Goal: Check status: Check status

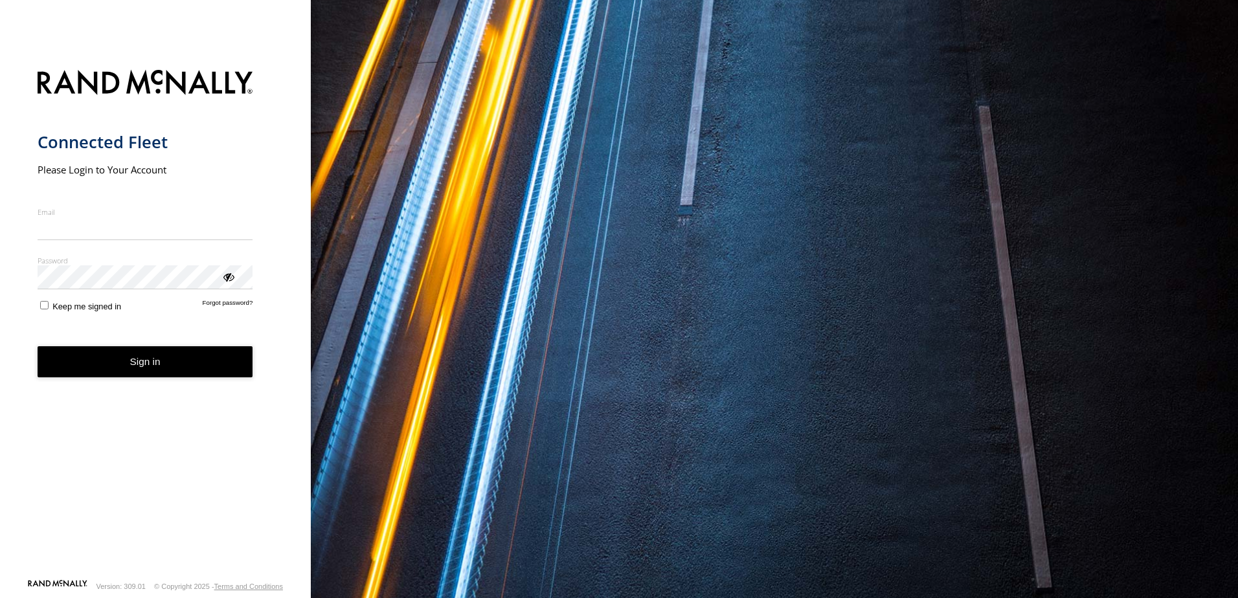
type input "**********"
click at [157, 367] on button "Sign in" at bounding box center [146, 362] width 216 height 32
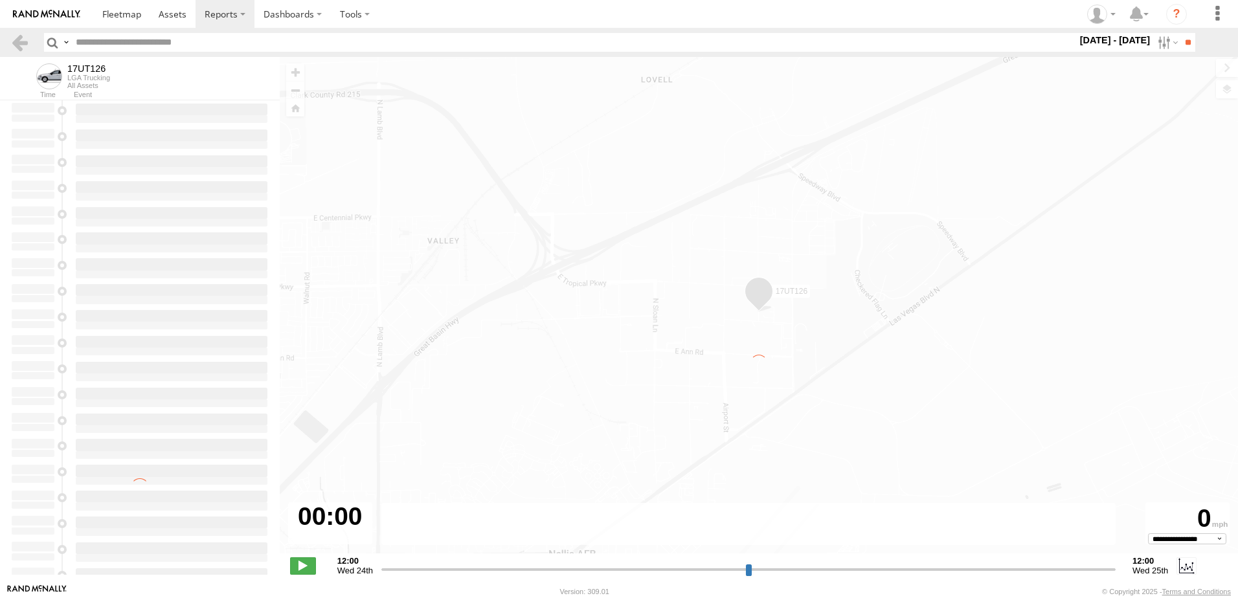
type input "**********"
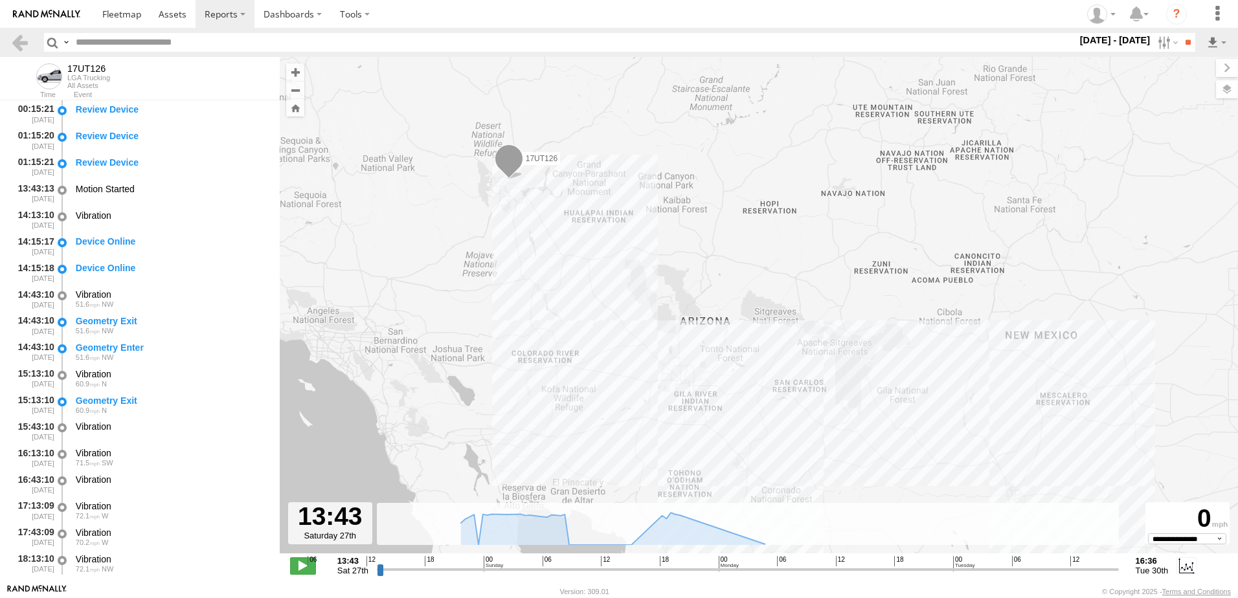
drag, startPoint x: 498, startPoint y: 183, endPoint x: 510, endPoint y: 229, distance: 47.6
click at [510, 229] on div "17UT126" at bounding box center [759, 312] width 958 height 510
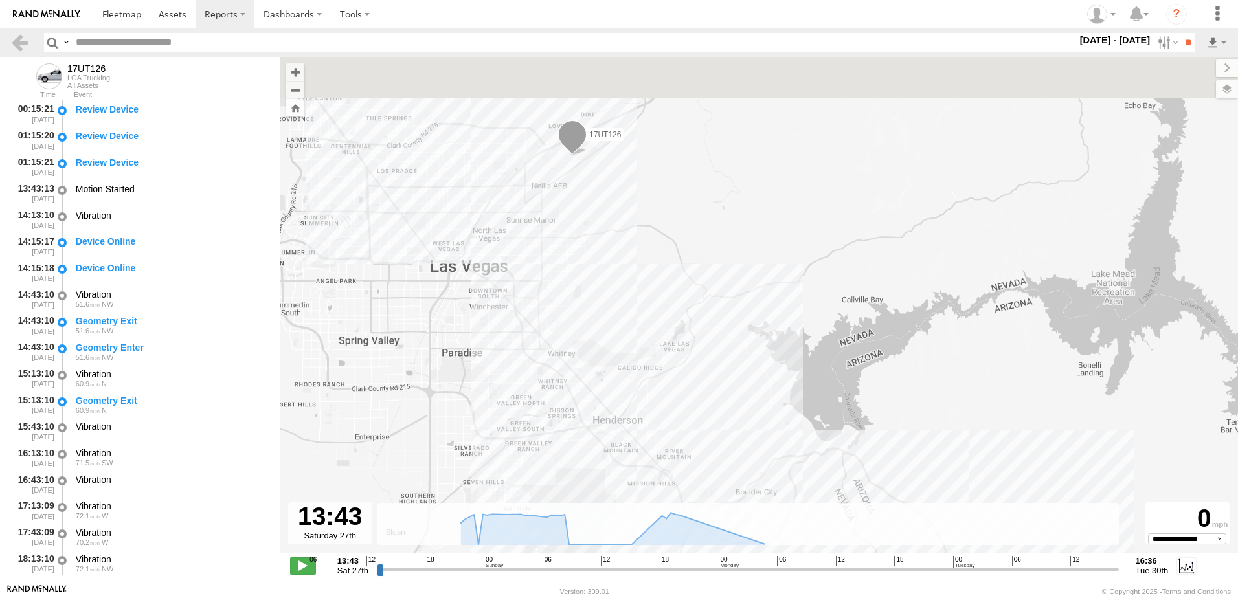
drag, startPoint x: 629, startPoint y: 126, endPoint x: 643, endPoint y: 271, distance: 145.7
click at [643, 271] on div "17UT126" at bounding box center [759, 312] width 958 height 510
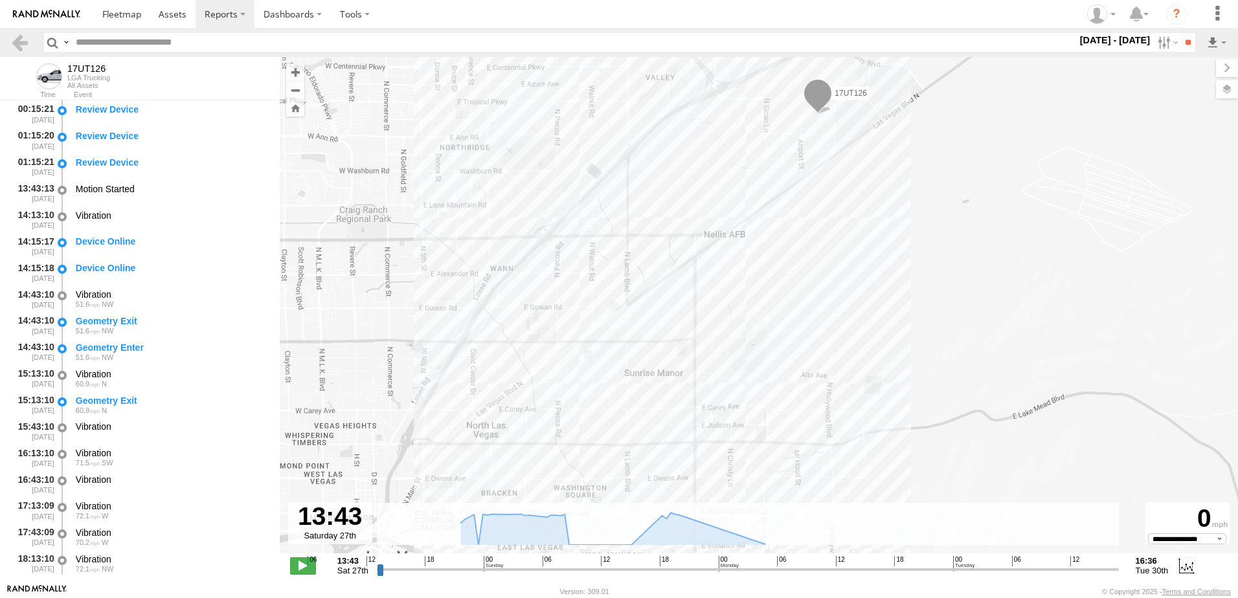
drag, startPoint x: 598, startPoint y: 150, endPoint x: 593, endPoint y: 287, distance: 137.4
click at [593, 287] on div "17UT126" at bounding box center [759, 312] width 958 height 510
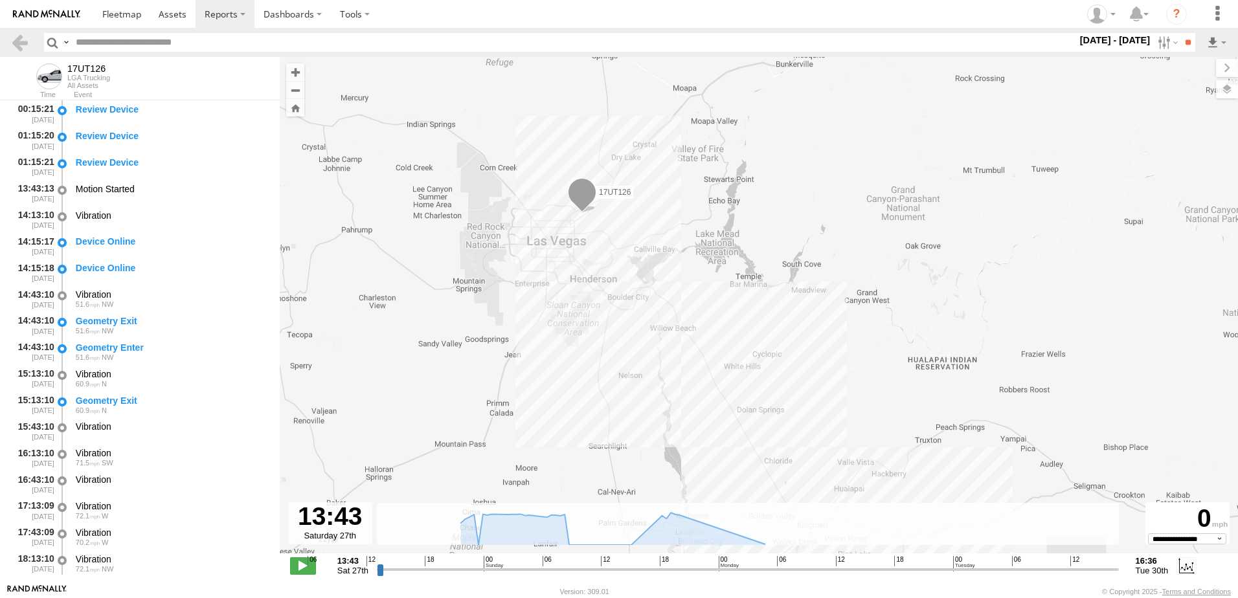
drag, startPoint x: 735, startPoint y: 359, endPoint x: 725, endPoint y: 251, distance: 108.6
click at [725, 251] on div "17UT126" at bounding box center [759, 312] width 958 height 510
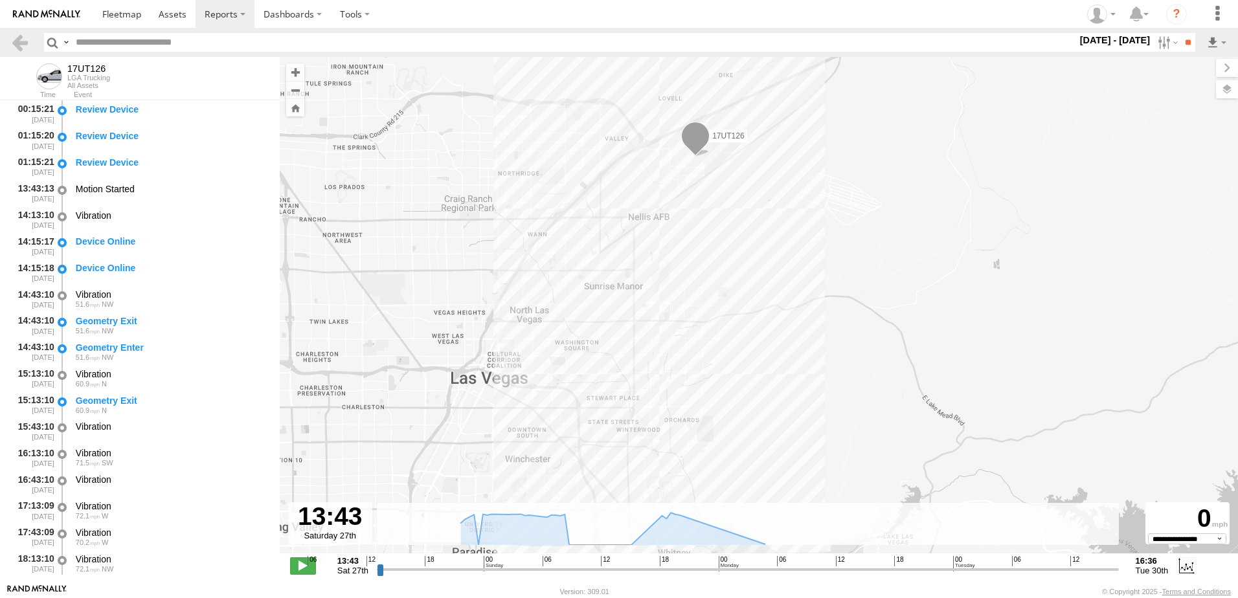
drag, startPoint x: 607, startPoint y: 179, endPoint x: 578, endPoint y: 278, distance: 103.1
click at [578, 278] on div "17UT126" at bounding box center [759, 312] width 958 height 510
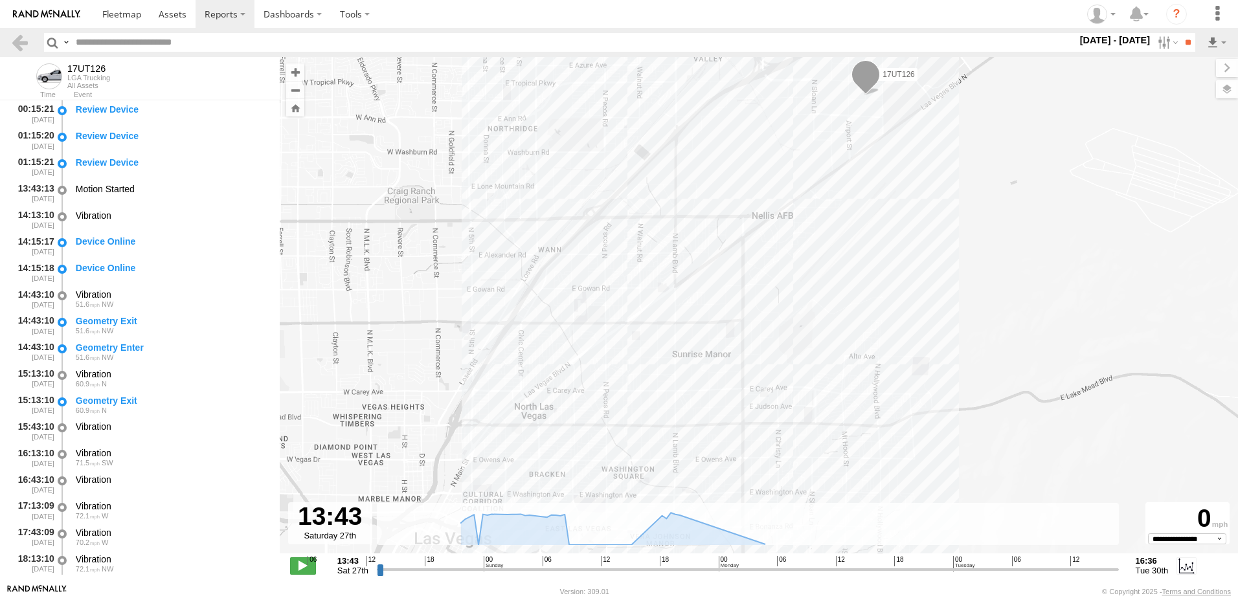
drag, startPoint x: 596, startPoint y: 216, endPoint x: 590, endPoint y: 363, distance: 146.5
click at [590, 363] on div "17UT126" at bounding box center [759, 312] width 958 height 510
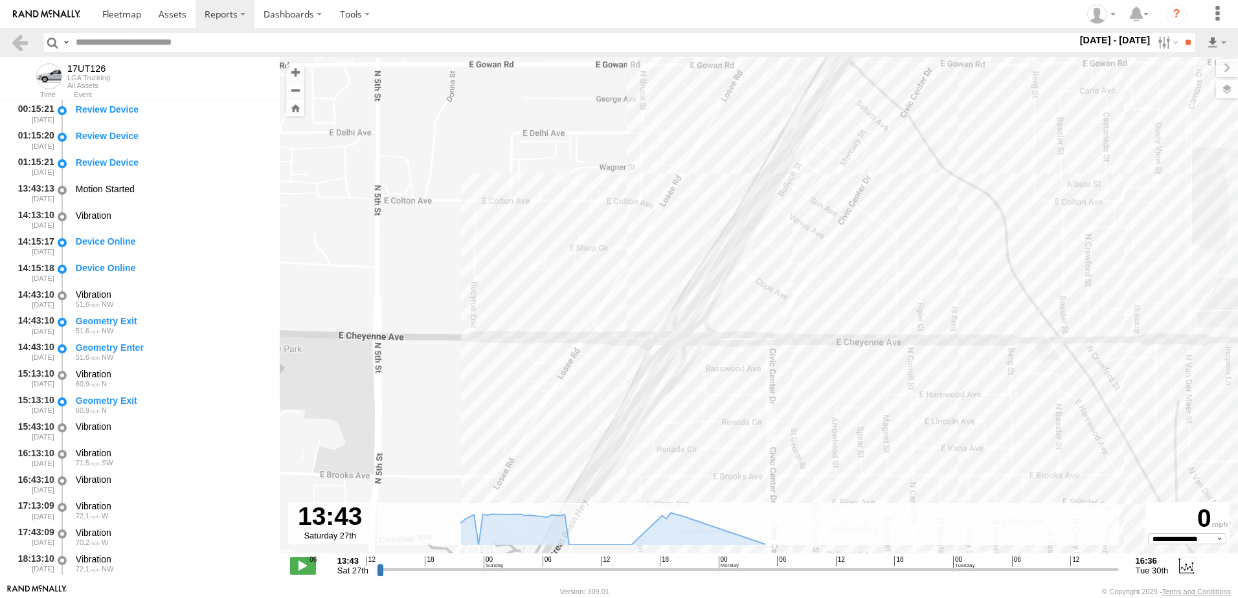
drag, startPoint x: 482, startPoint y: 294, endPoint x: 579, endPoint y: 265, distance: 101.2
click at [579, 265] on div "17UT126" at bounding box center [759, 312] width 958 height 510
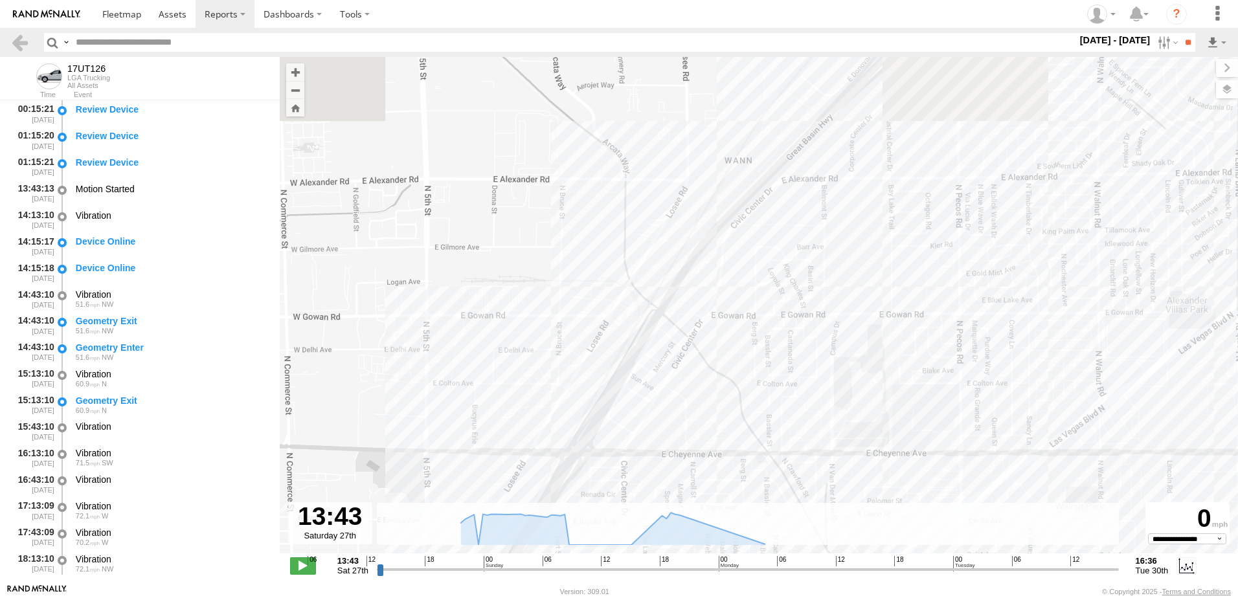
drag, startPoint x: 675, startPoint y: 245, endPoint x: 627, endPoint y: 376, distance: 138.7
click at [627, 376] on div "17UT126" at bounding box center [759, 312] width 958 height 510
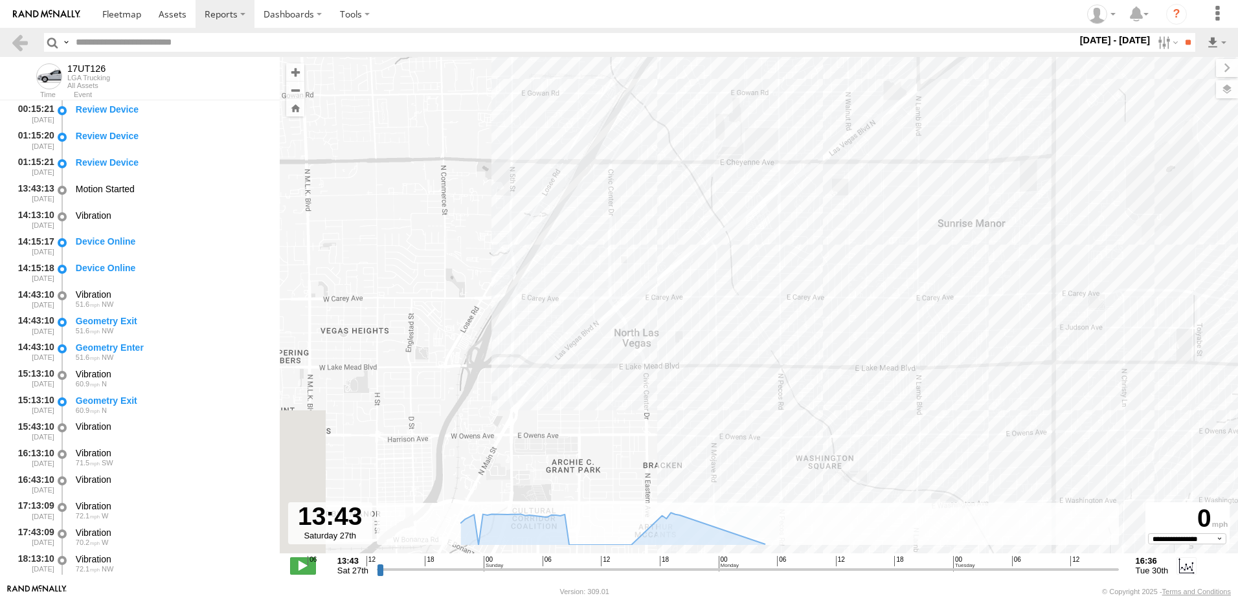
drag, startPoint x: 841, startPoint y: 446, endPoint x: 828, endPoint y: 187, distance: 258.7
click at [828, 187] on div "17UT126" at bounding box center [759, 312] width 958 height 510
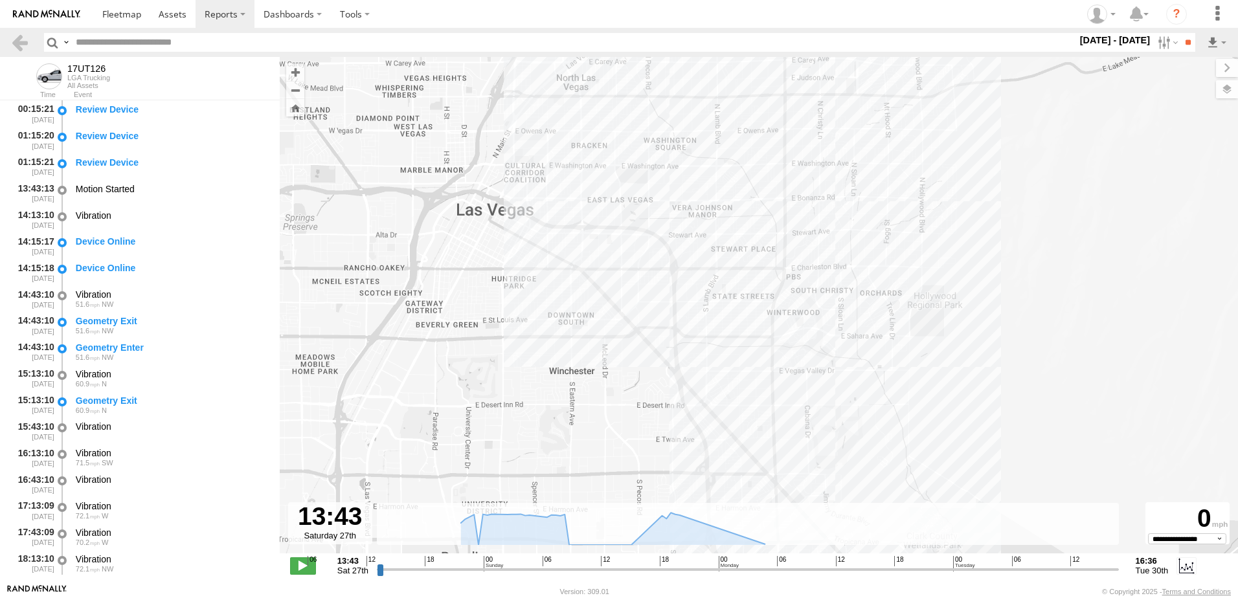
drag, startPoint x: 848, startPoint y: 427, endPoint x: 703, endPoint y: 181, distance: 285.6
click at [703, 181] on div "17UT126" at bounding box center [759, 312] width 958 height 510
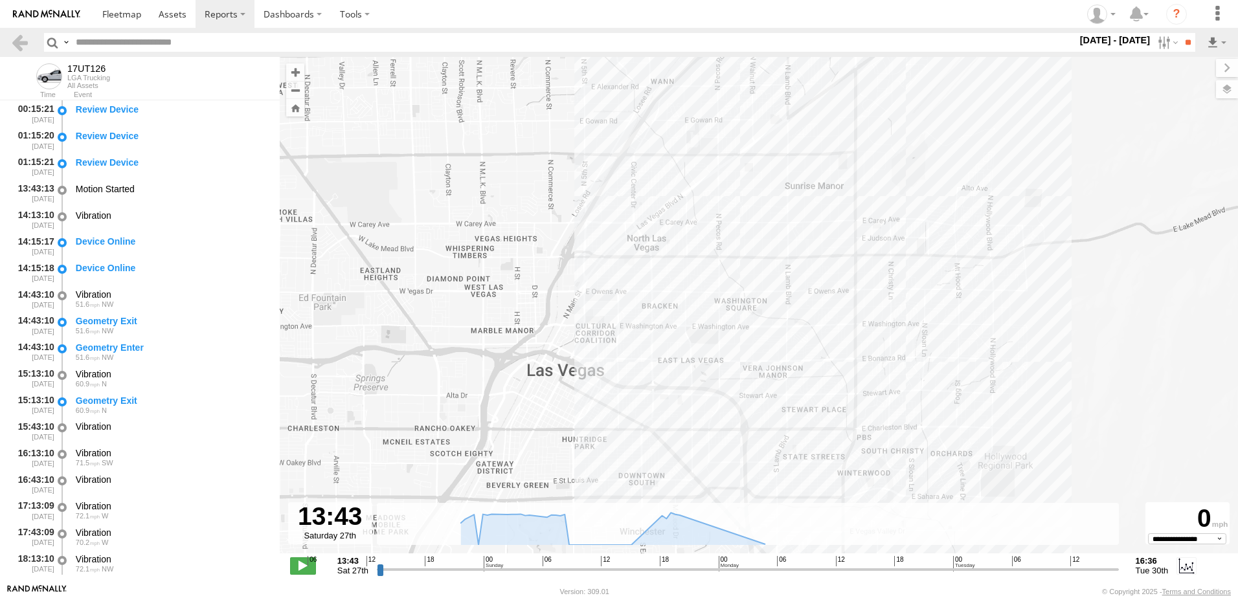
drag, startPoint x: 677, startPoint y: 185, endPoint x: 653, endPoint y: 326, distance: 142.5
click at [653, 326] on div "17UT126" at bounding box center [759, 312] width 958 height 510
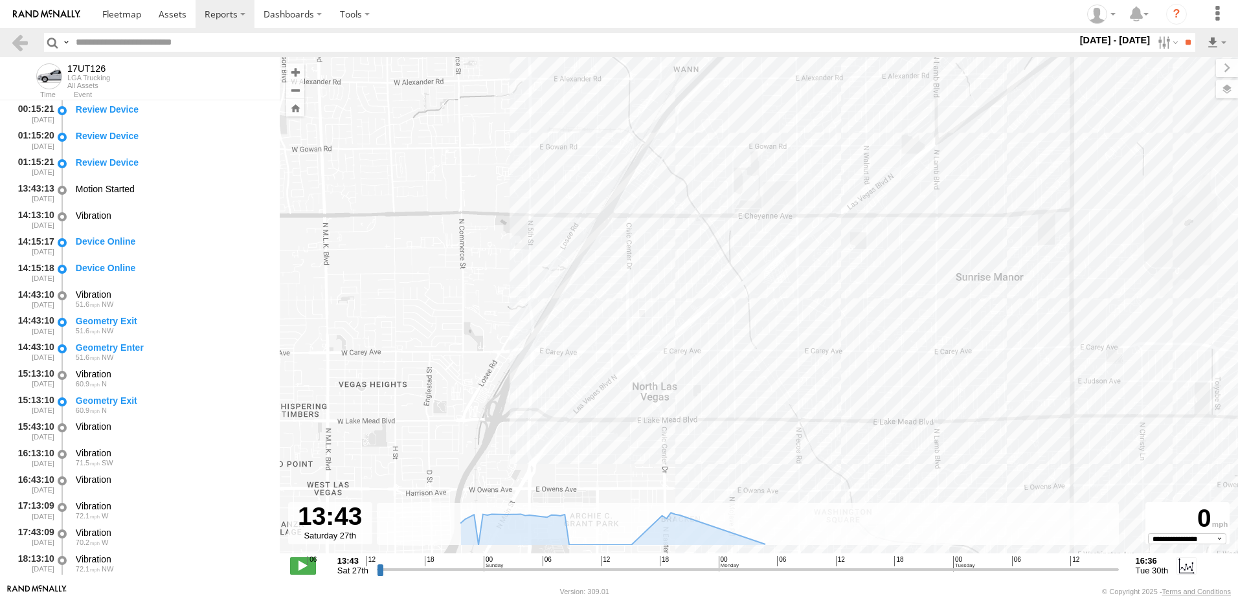
drag, startPoint x: 656, startPoint y: 85, endPoint x: 619, endPoint y: 209, distance: 129.1
click at [619, 209] on div "17UT126" at bounding box center [759, 312] width 958 height 510
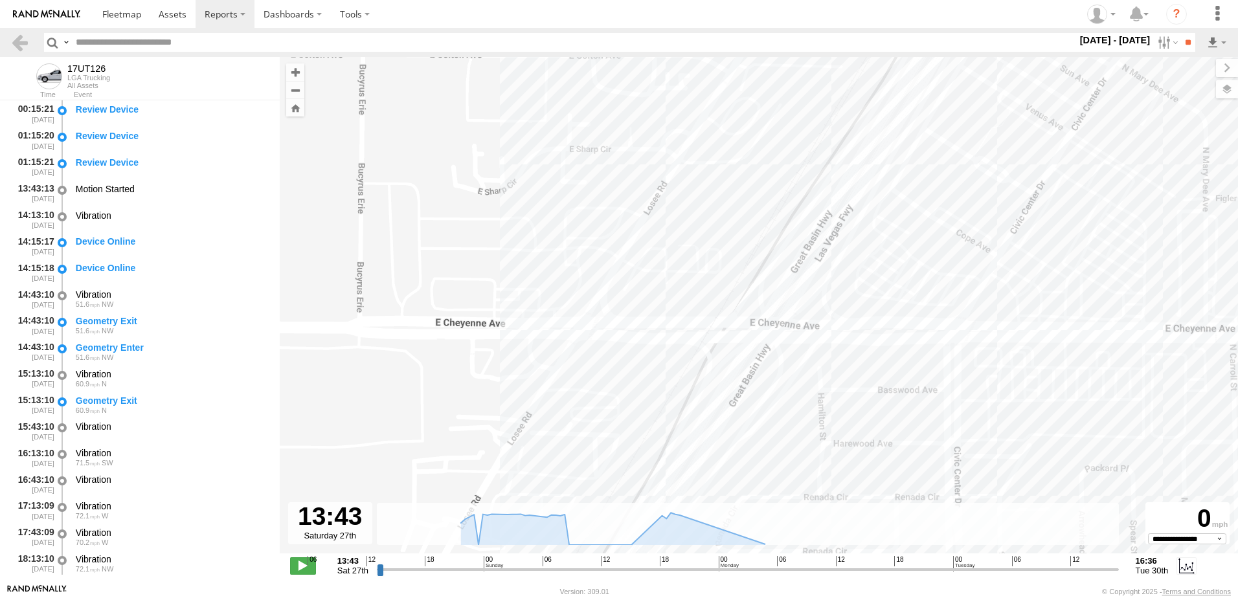
drag, startPoint x: 607, startPoint y: 155, endPoint x: 601, endPoint y: 264, distance: 109.6
click at [601, 264] on div "17UT126" at bounding box center [759, 312] width 958 height 510
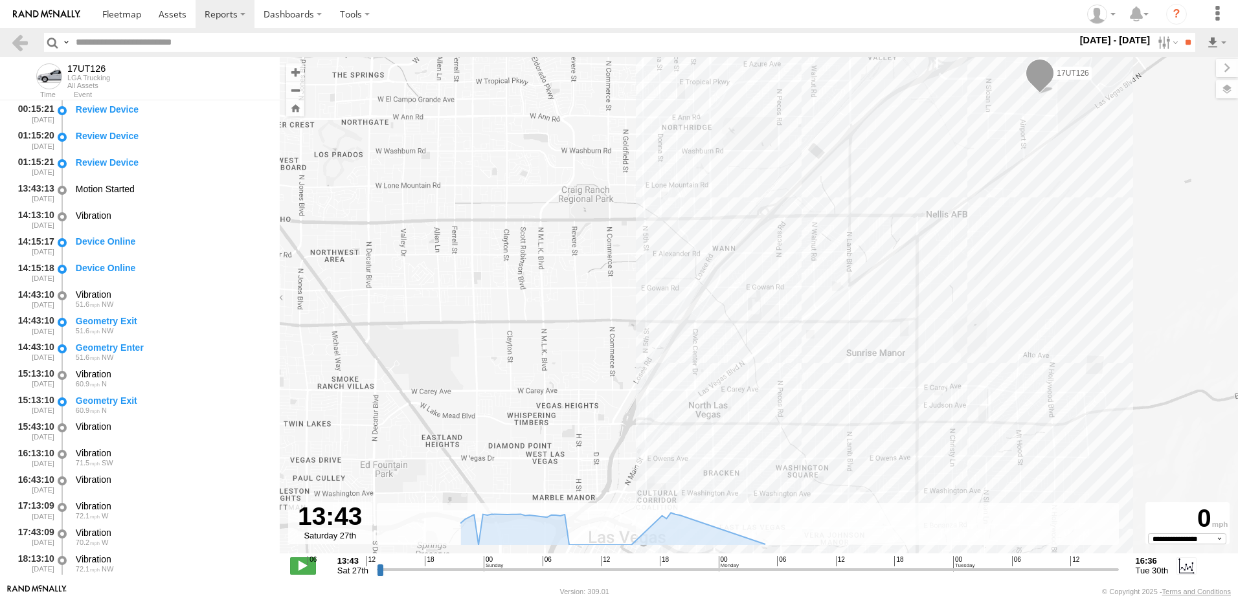
drag, startPoint x: 901, startPoint y: 157, endPoint x: 727, endPoint y: 253, distance: 199.1
click at [727, 253] on div "17UT126" at bounding box center [759, 312] width 958 height 510
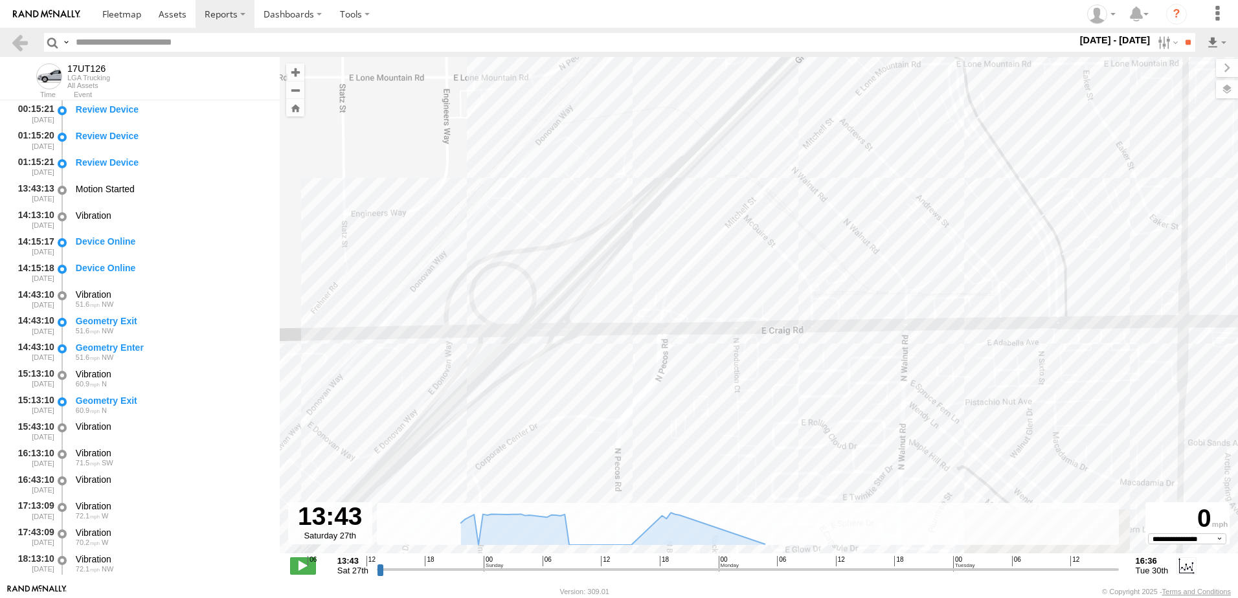
drag, startPoint x: 709, startPoint y: 302, endPoint x: 584, endPoint y: 152, distance: 195.9
click at [584, 152] on div "17UT126" at bounding box center [759, 312] width 958 height 510
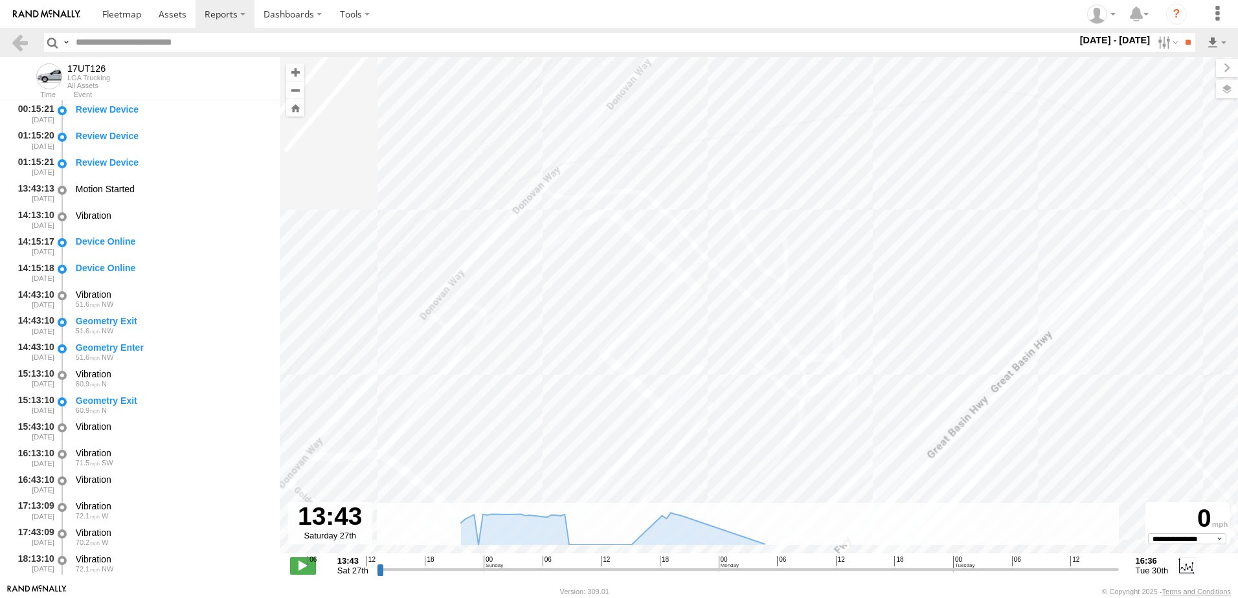
drag, startPoint x: 559, startPoint y: 139, endPoint x: 611, endPoint y: 220, distance: 96.5
click at [611, 220] on div "17UT126" at bounding box center [759, 312] width 958 height 510
click at [597, 102] on div "17UT126" at bounding box center [759, 312] width 958 height 510
drag, startPoint x: 591, startPoint y: 172, endPoint x: 653, endPoint y: 268, distance: 114.2
click at [653, 268] on div "17UT126" at bounding box center [759, 312] width 958 height 510
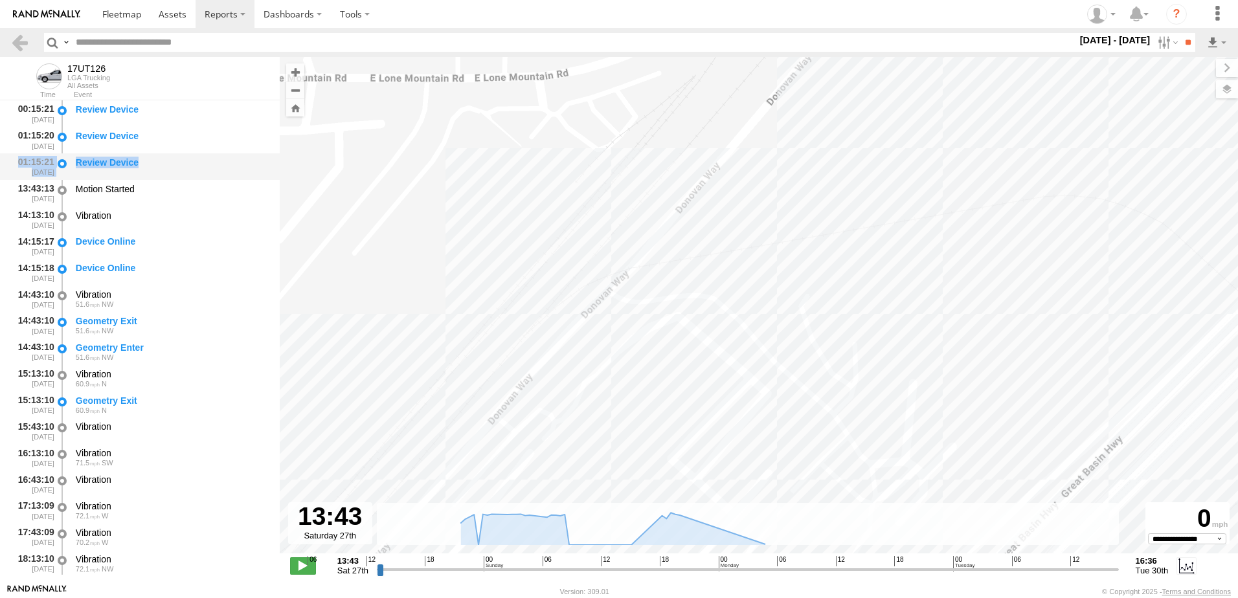
drag, startPoint x: 275, startPoint y: 131, endPoint x: 273, endPoint y: 158, distance: 26.6
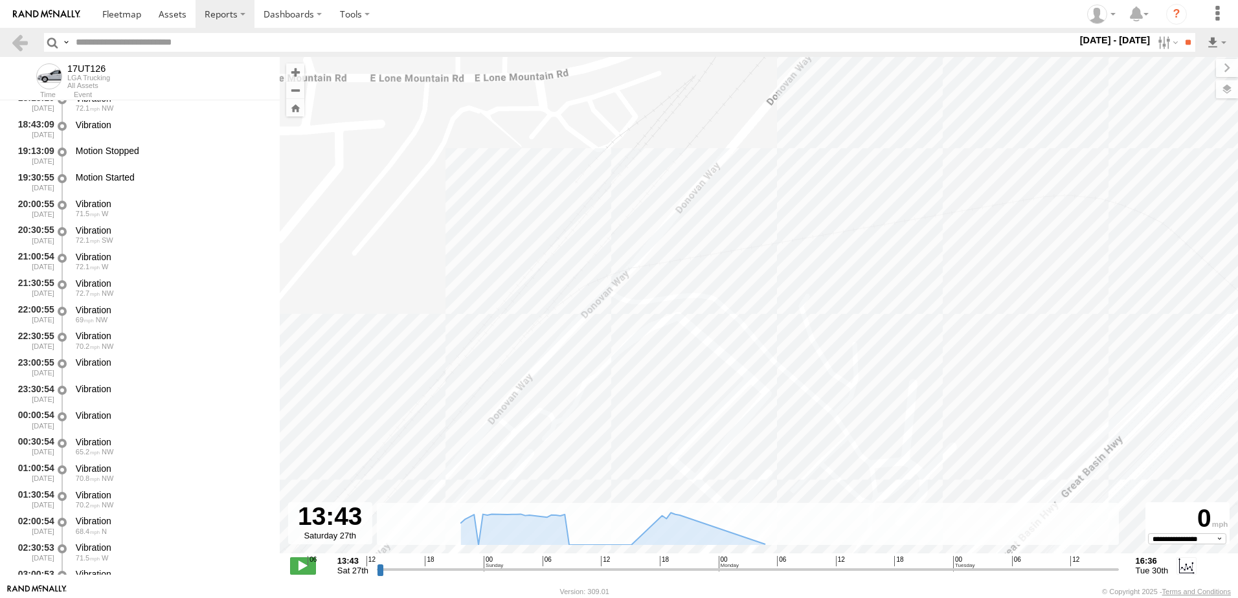
scroll to position [452, 0]
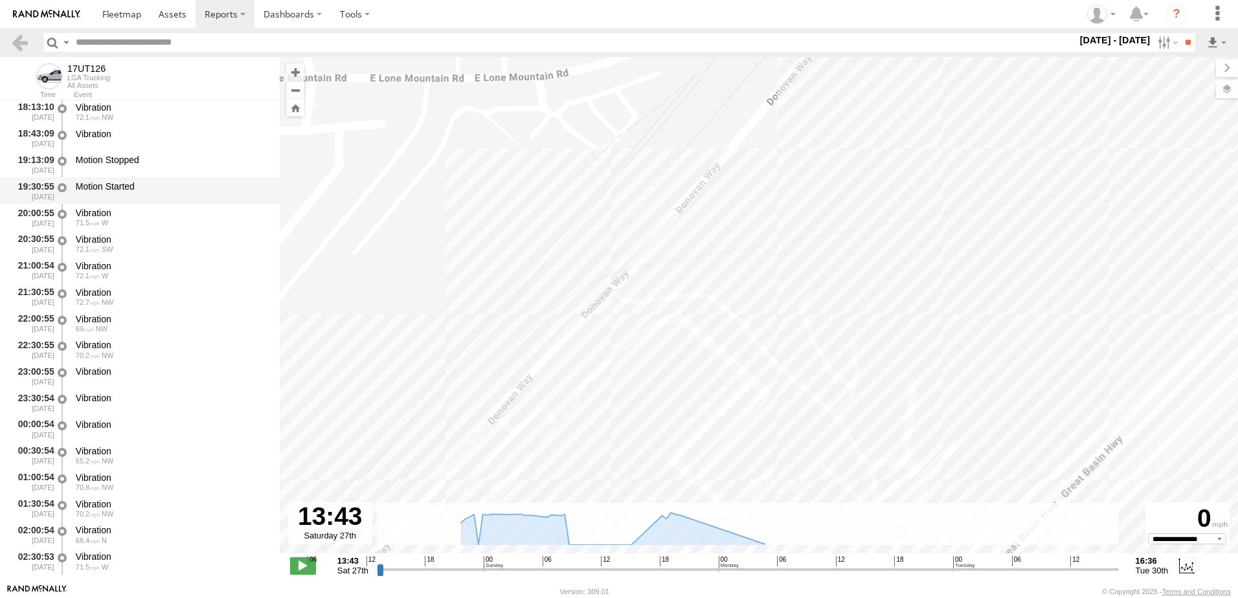
click at [104, 186] on div "Motion Started" at bounding box center [172, 187] width 192 height 12
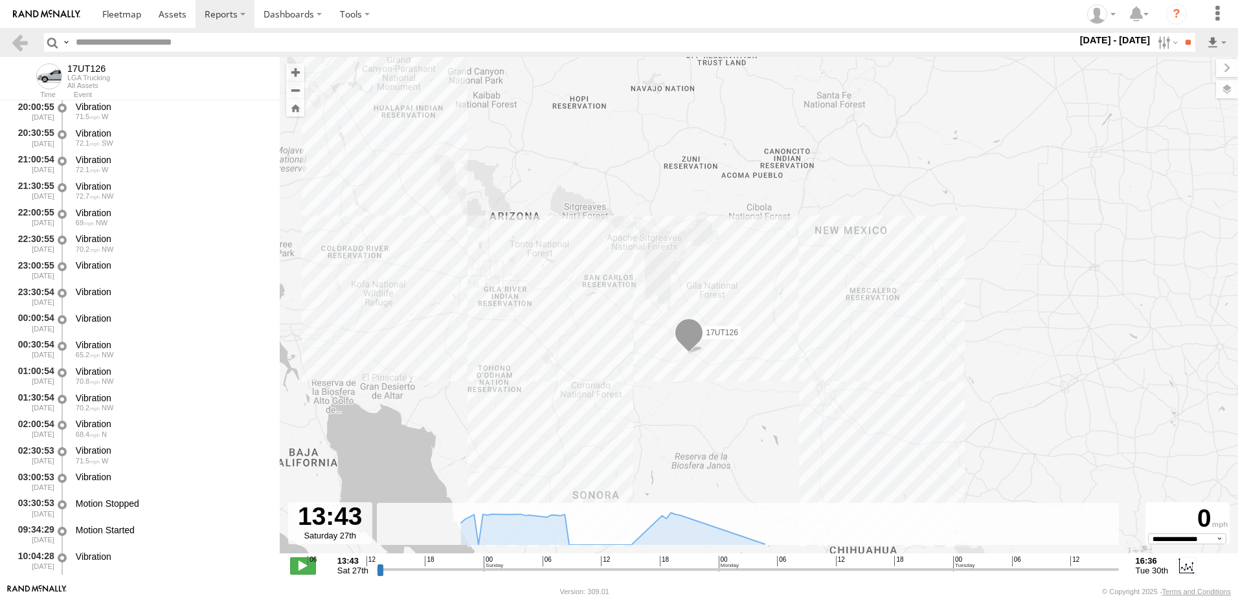
scroll to position [581, 0]
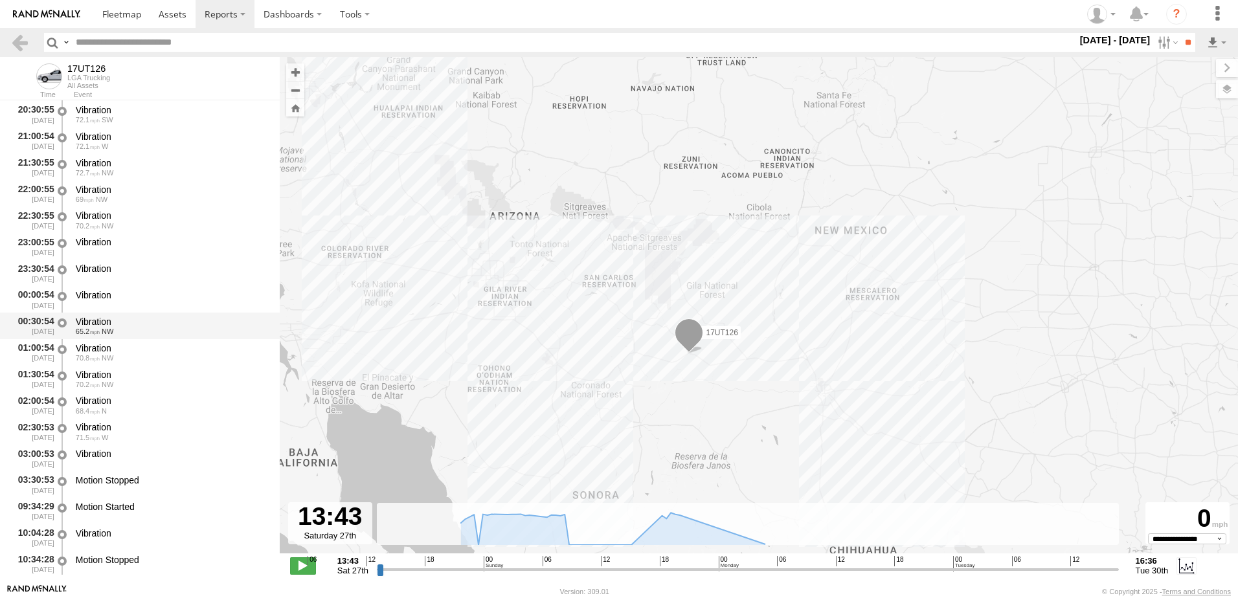
click at [110, 324] on div "Vibration" at bounding box center [172, 322] width 192 height 12
click at [101, 350] on div "Vibration" at bounding box center [172, 349] width 192 height 12
click at [118, 376] on div "Vibration" at bounding box center [172, 375] width 192 height 12
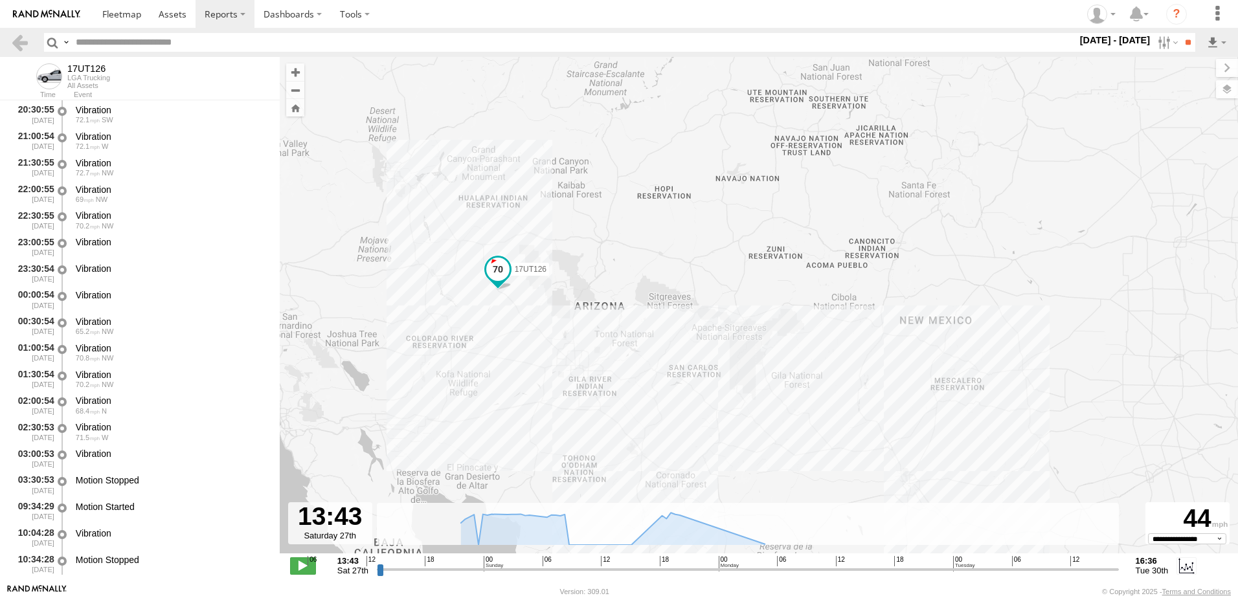
drag, startPoint x: 332, startPoint y: 302, endPoint x: 442, endPoint y: 412, distance: 156.6
click at [442, 412] on div "17UT126" at bounding box center [759, 312] width 958 height 510
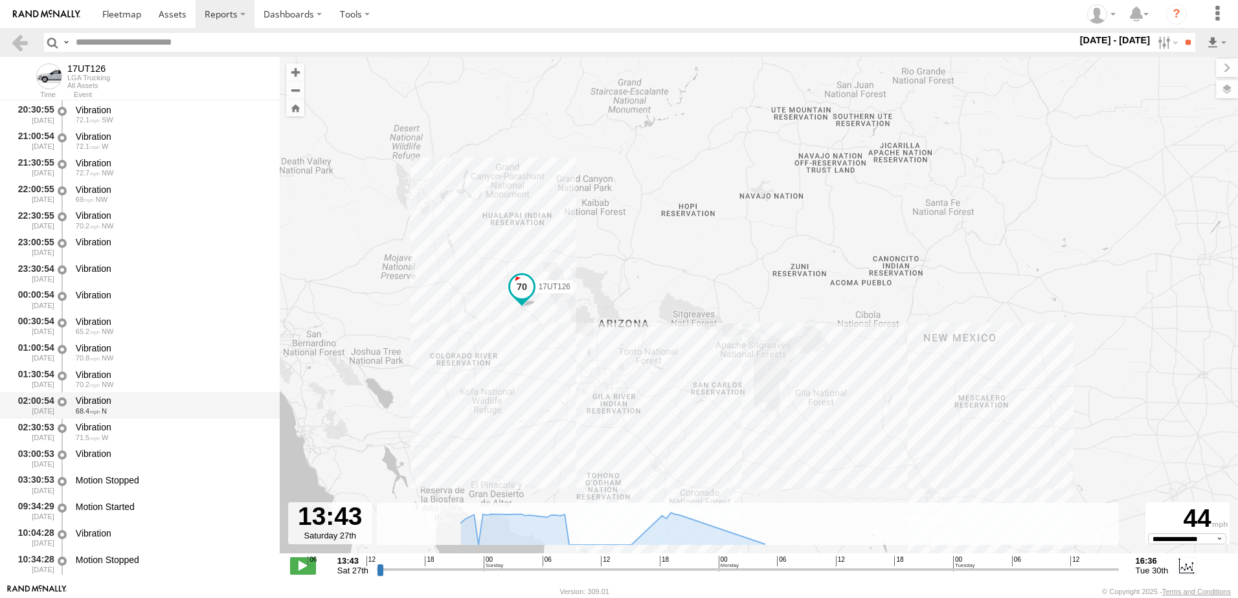
click at [109, 407] on div "68.4 N" at bounding box center [172, 411] width 192 height 8
click at [105, 429] on div "Vibration" at bounding box center [172, 428] width 192 height 12
click at [105, 453] on div "Vibration" at bounding box center [172, 454] width 192 height 12
click at [108, 474] on div "Motion Stopped" at bounding box center [172, 485] width 196 height 24
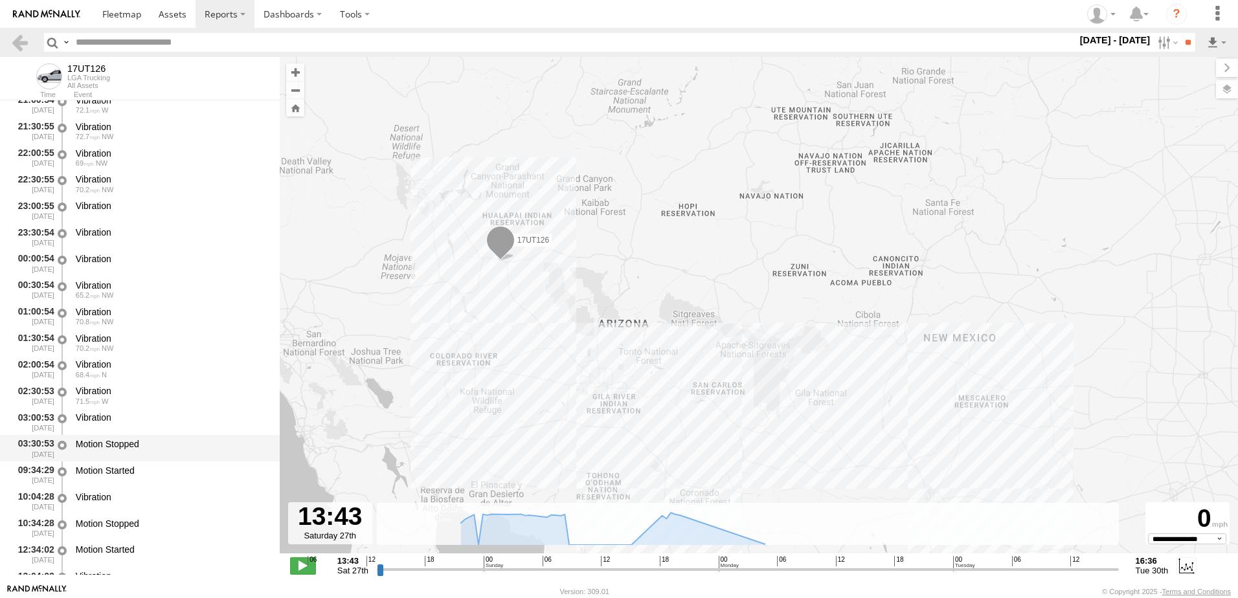
scroll to position [646, 0]
click at [127, 443] on div "Motion Started" at bounding box center [172, 442] width 192 height 12
click at [119, 471] on div "Vibration" at bounding box center [172, 469] width 192 height 12
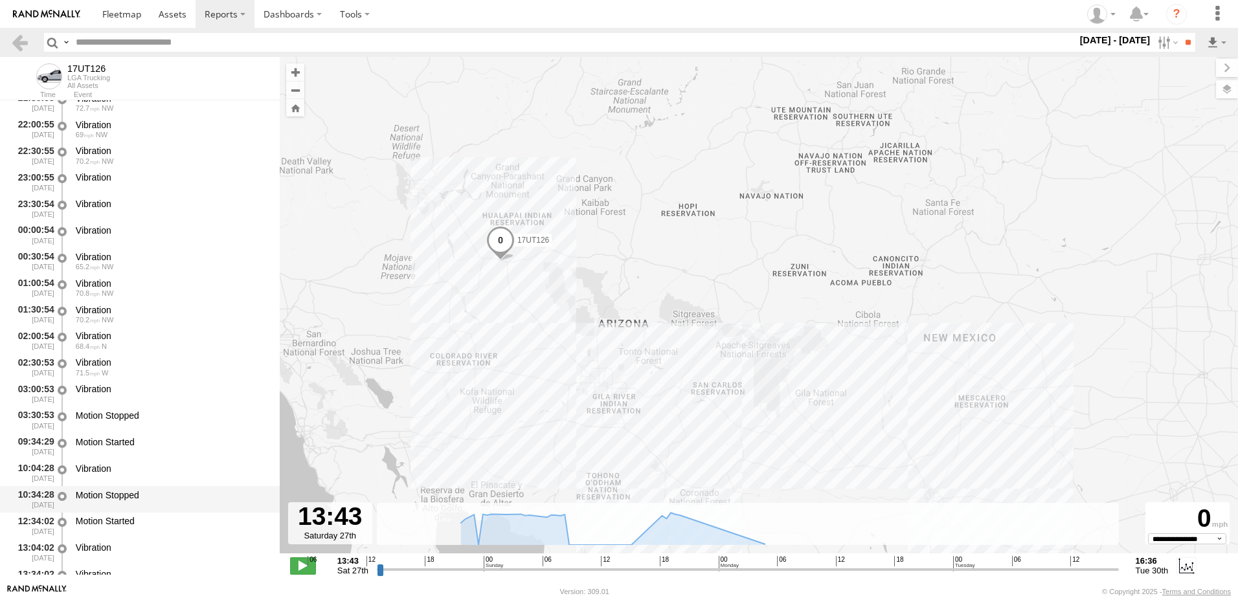
click at [124, 496] on div "Motion Stopped" at bounding box center [172, 496] width 192 height 12
click at [113, 521] on div "Motion Started" at bounding box center [172, 521] width 192 height 12
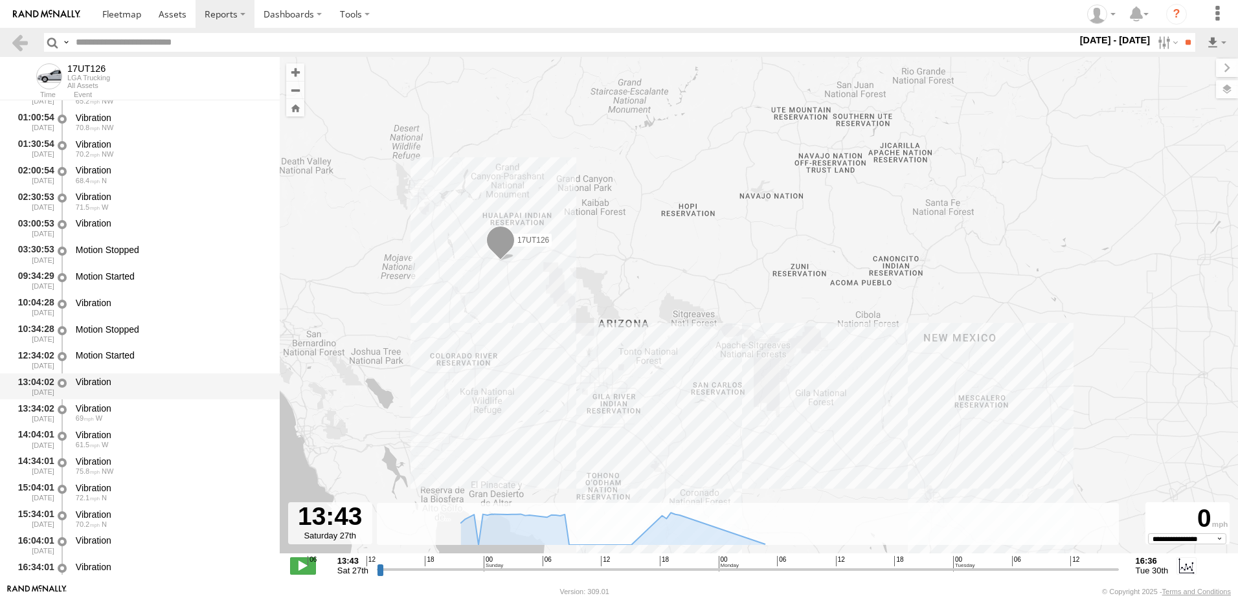
scroll to position [841, 0]
click at [127, 349] on div "Vibration" at bounding box center [172, 354] width 192 height 12
click at [122, 379] on div "Vibration" at bounding box center [172, 380] width 192 height 12
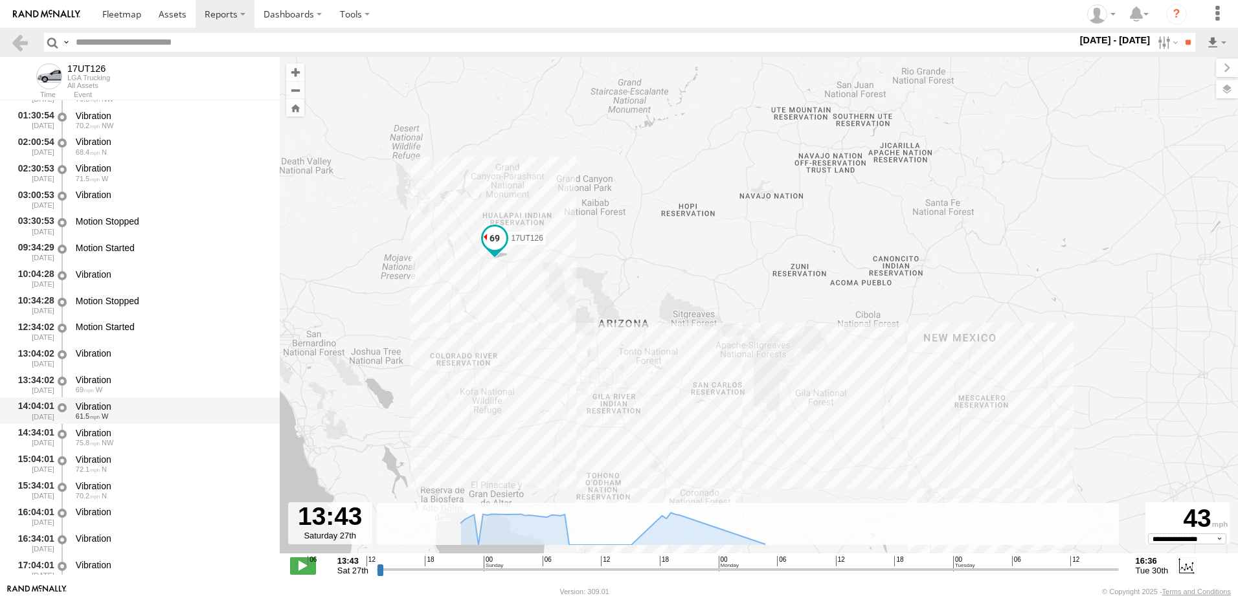
click at [118, 402] on div "Vibration" at bounding box center [172, 407] width 192 height 12
click at [113, 432] on div "Vibration" at bounding box center [172, 433] width 192 height 12
click at [116, 462] on div "Vibration" at bounding box center [172, 460] width 192 height 12
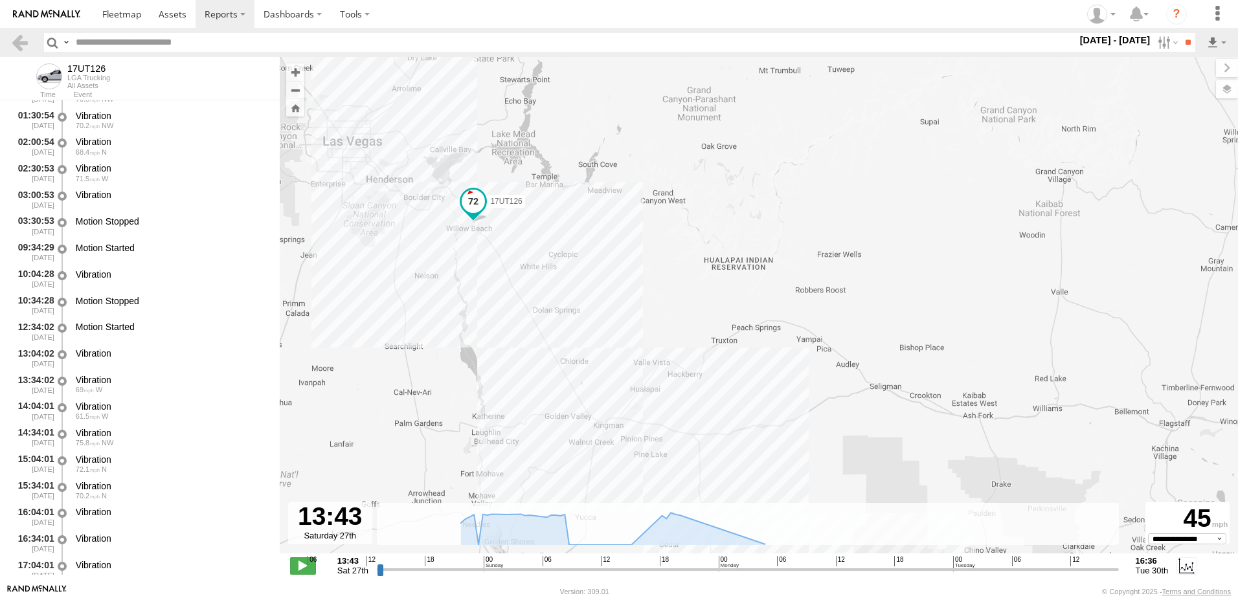
drag, startPoint x: 380, startPoint y: 125, endPoint x: 452, endPoint y: 326, distance: 213.2
click at [447, 323] on div "17UT126" at bounding box center [759, 312] width 958 height 510
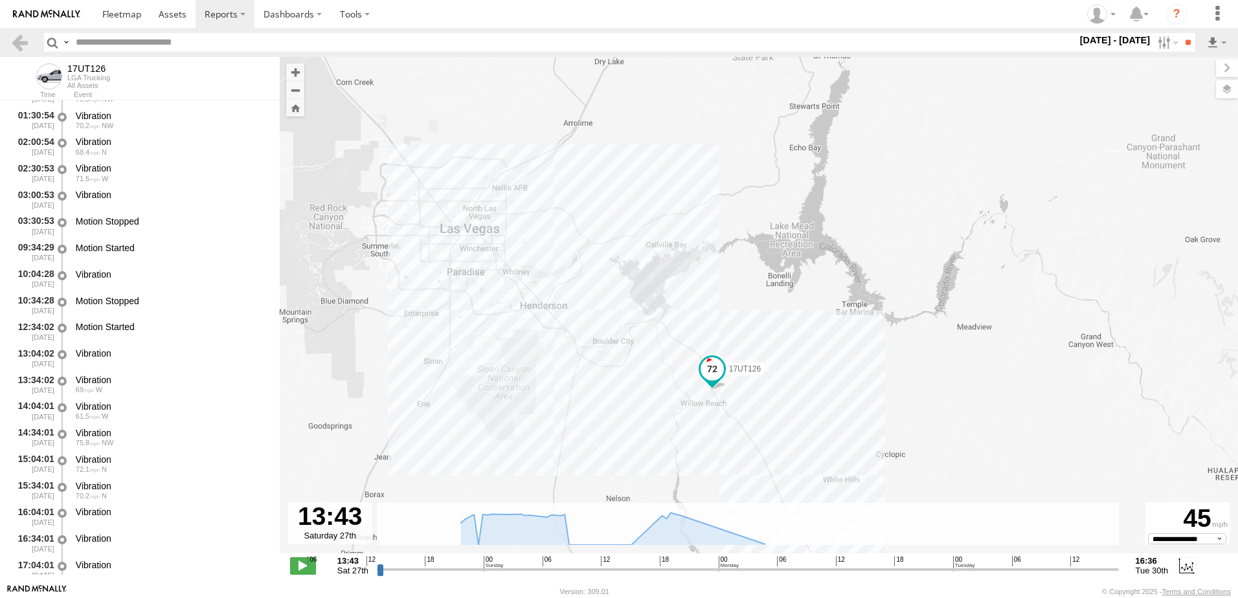
drag, startPoint x: 451, startPoint y: 198, endPoint x: 597, endPoint y: 252, distance: 155.5
click at [597, 252] on div "17UT126" at bounding box center [759, 312] width 958 height 510
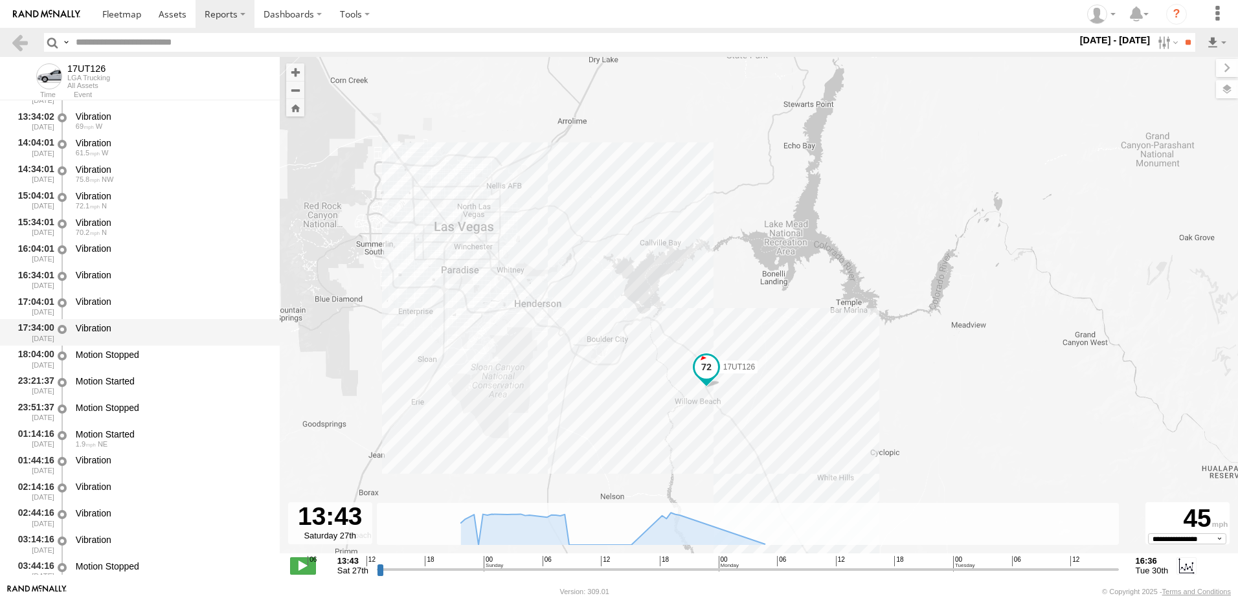
scroll to position [1100, 0]
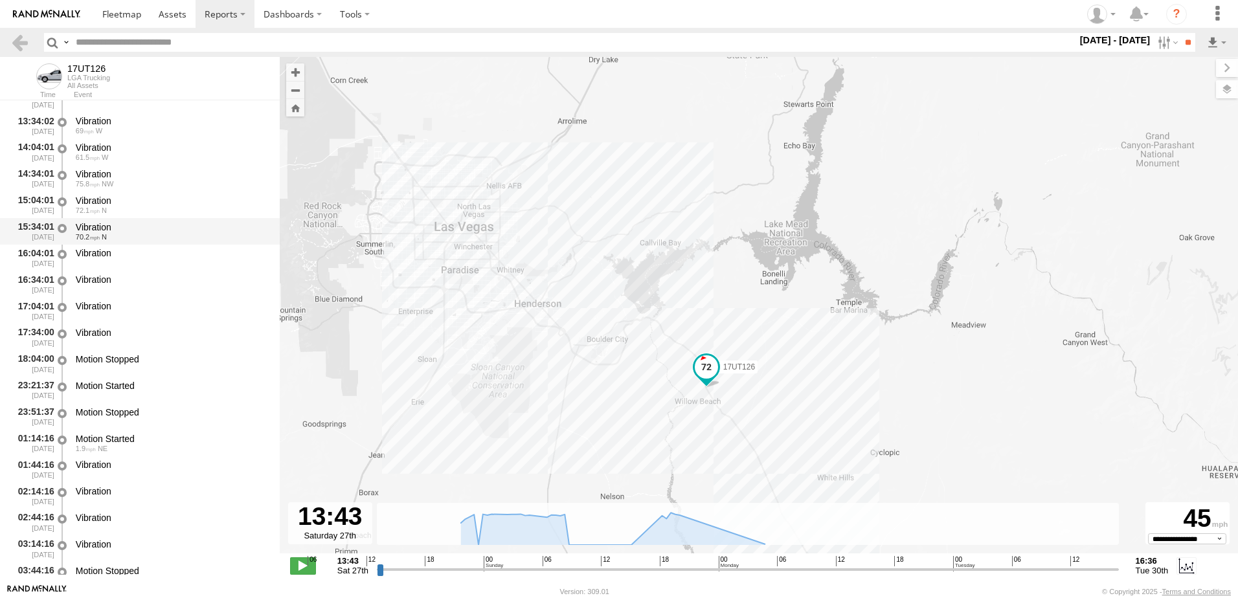
click at [103, 234] on span "N" at bounding box center [104, 237] width 5 height 8
click at [100, 256] on div "Vibration" at bounding box center [172, 253] width 192 height 12
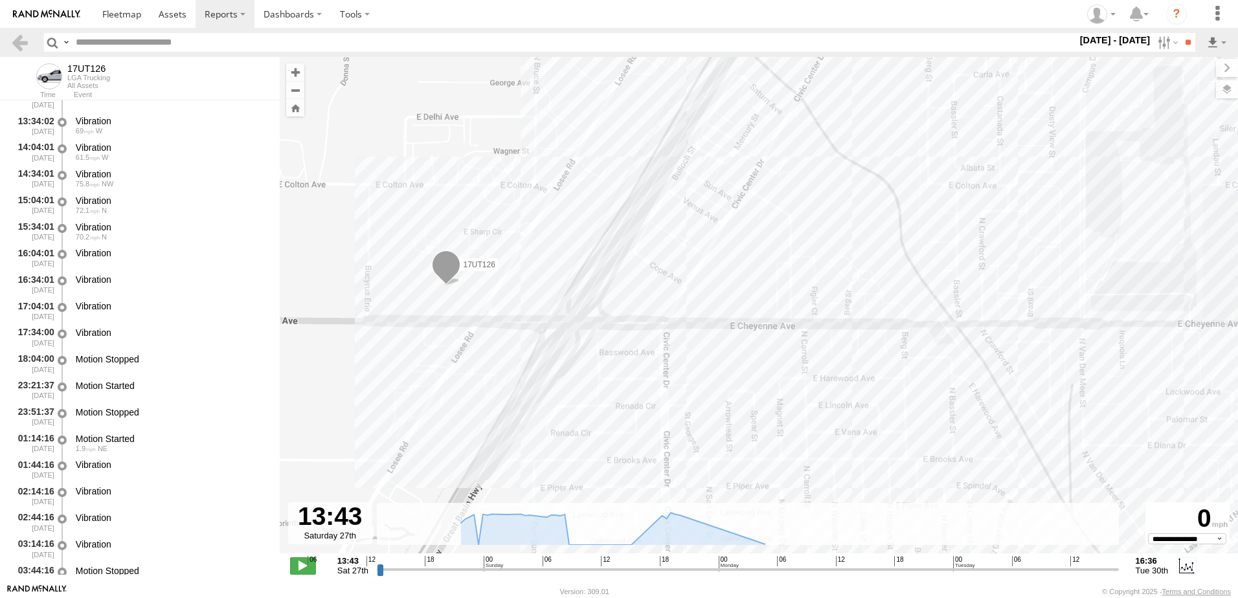
drag, startPoint x: 447, startPoint y: 88, endPoint x: 575, endPoint y: 295, distance: 243.3
click at [575, 295] on div "17UT126" at bounding box center [759, 312] width 958 height 510
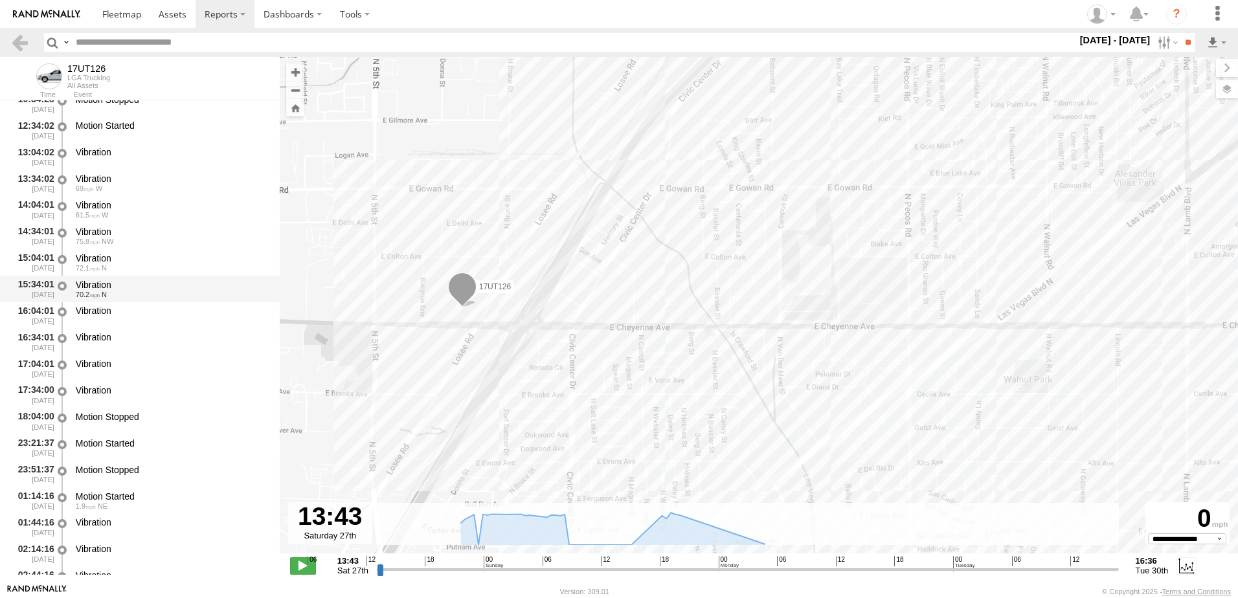
scroll to position [1035, 0]
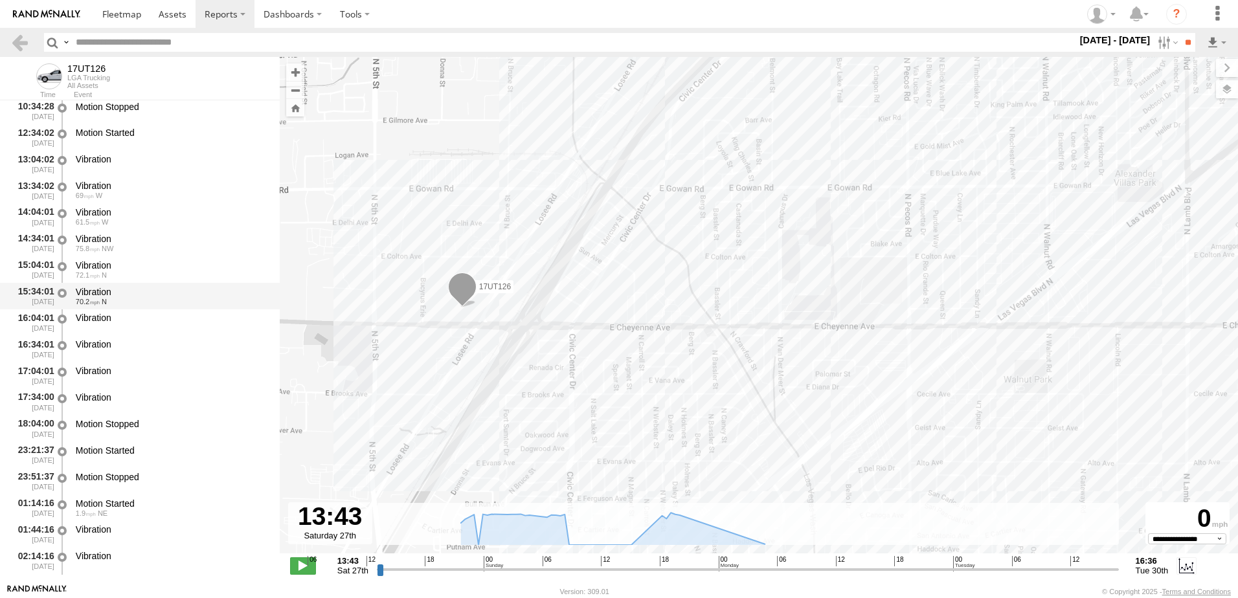
click at [92, 295] on div "Vibration" at bounding box center [172, 292] width 192 height 12
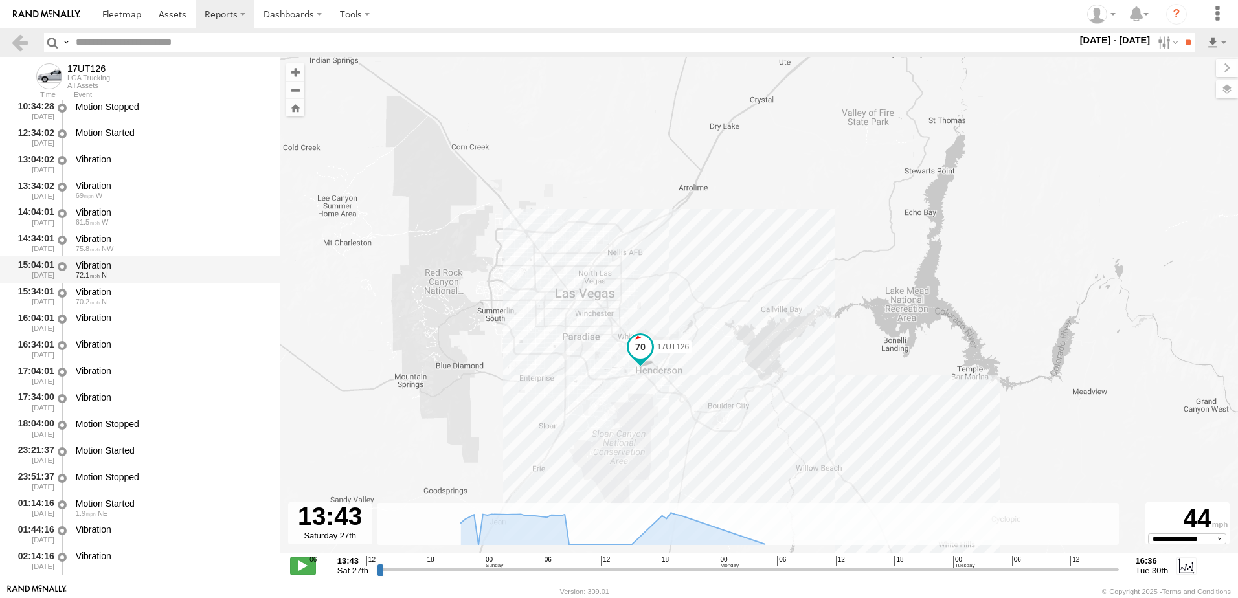
click at [181, 276] on div "72.1 N" at bounding box center [172, 275] width 192 height 8
click at [134, 218] on div "Vibration" at bounding box center [172, 213] width 192 height 12
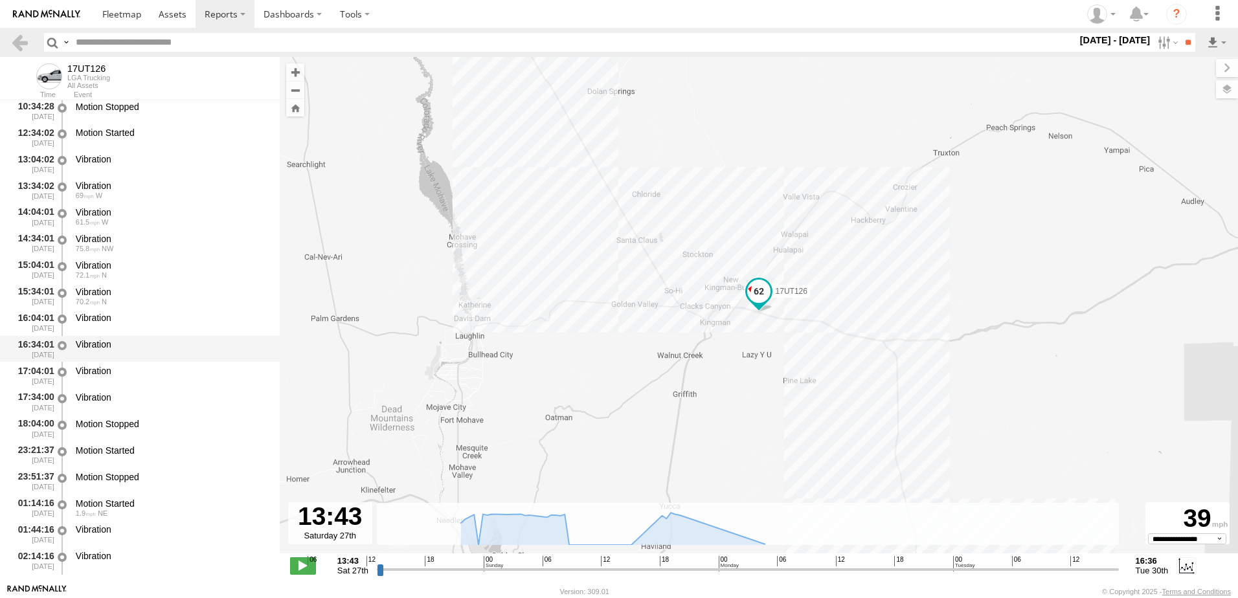
click at [104, 354] on div "Vibration" at bounding box center [172, 349] width 196 height 24
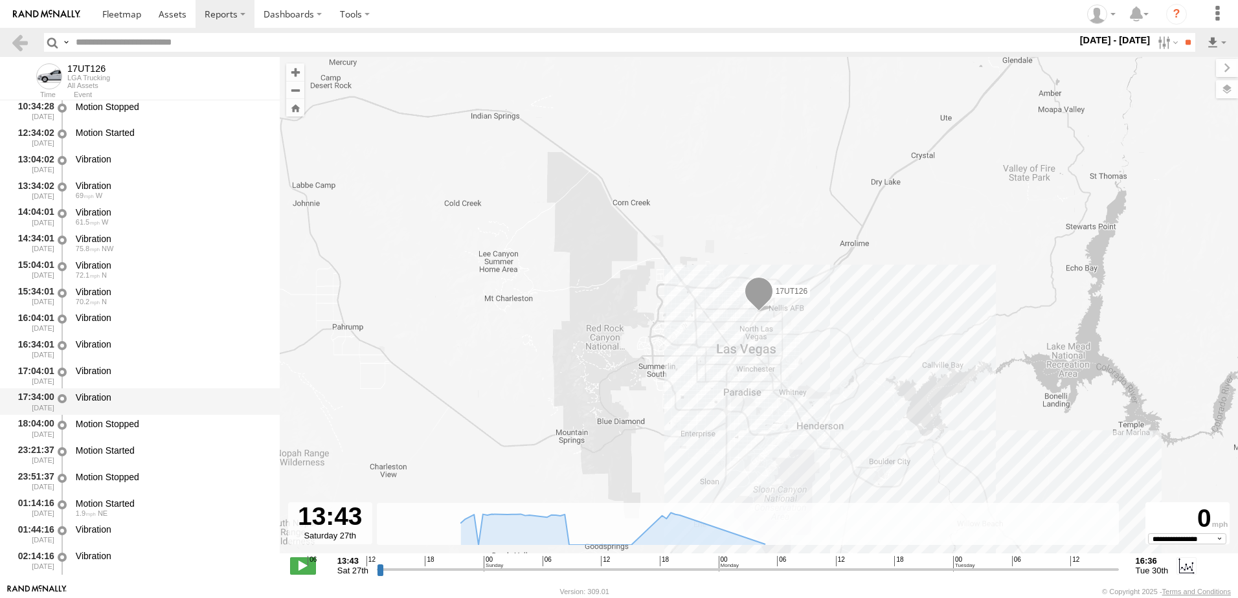
click at [111, 414] on div "17:34:00 [DATE] Vibration" at bounding box center [140, 402] width 280 height 27
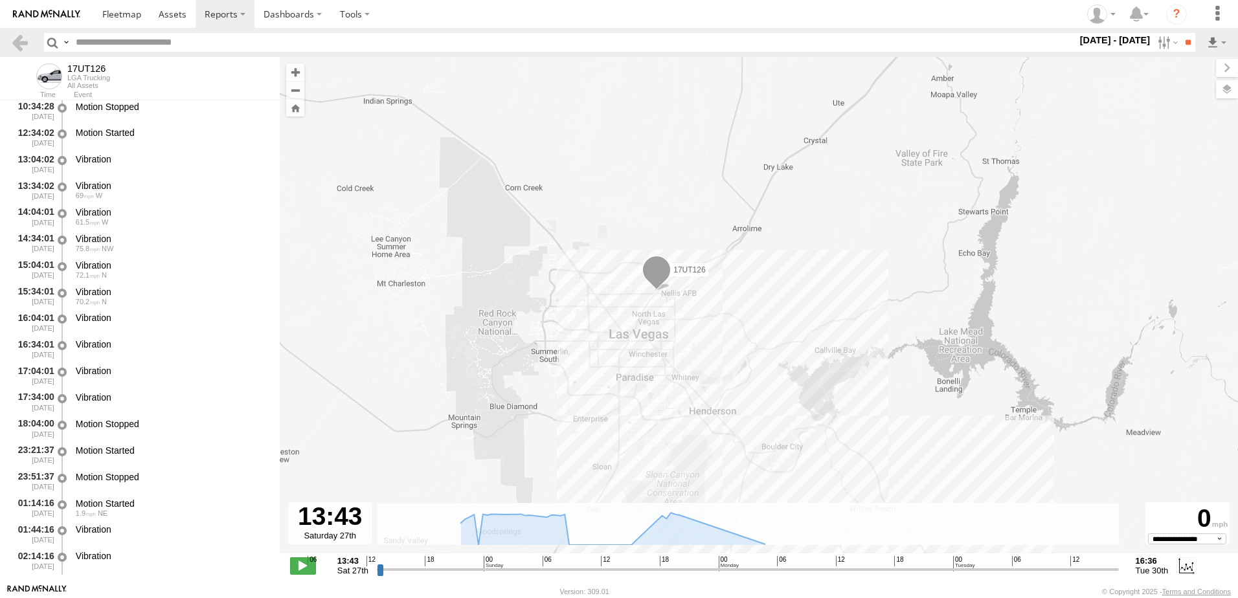
drag, startPoint x: 815, startPoint y: 338, endPoint x: 704, endPoint y: 322, distance: 111.9
click at [704, 322] on div "17UT126" at bounding box center [759, 312] width 958 height 510
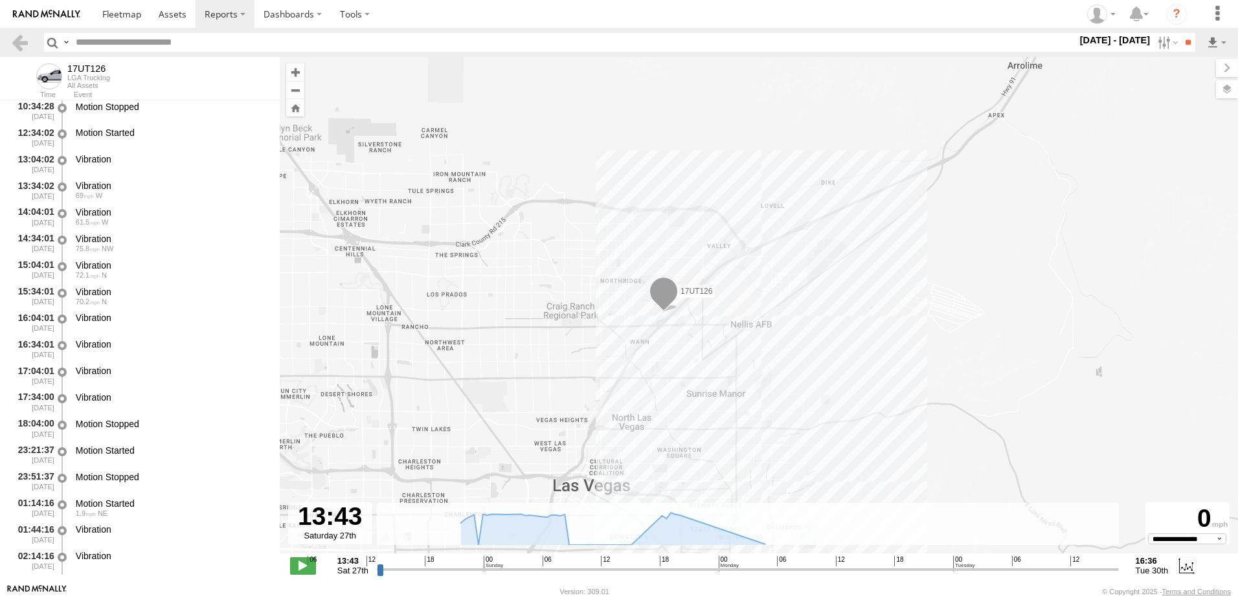
click at [662, 302] on span at bounding box center [663, 294] width 28 height 35
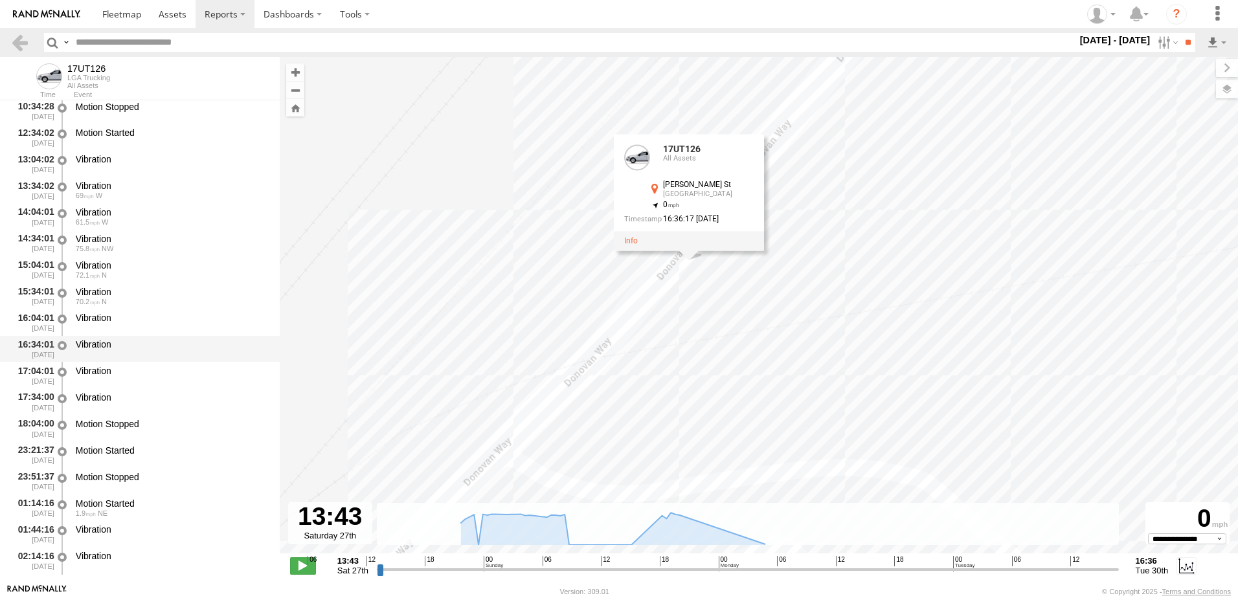
click at [92, 348] on div "Vibration" at bounding box center [172, 345] width 192 height 12
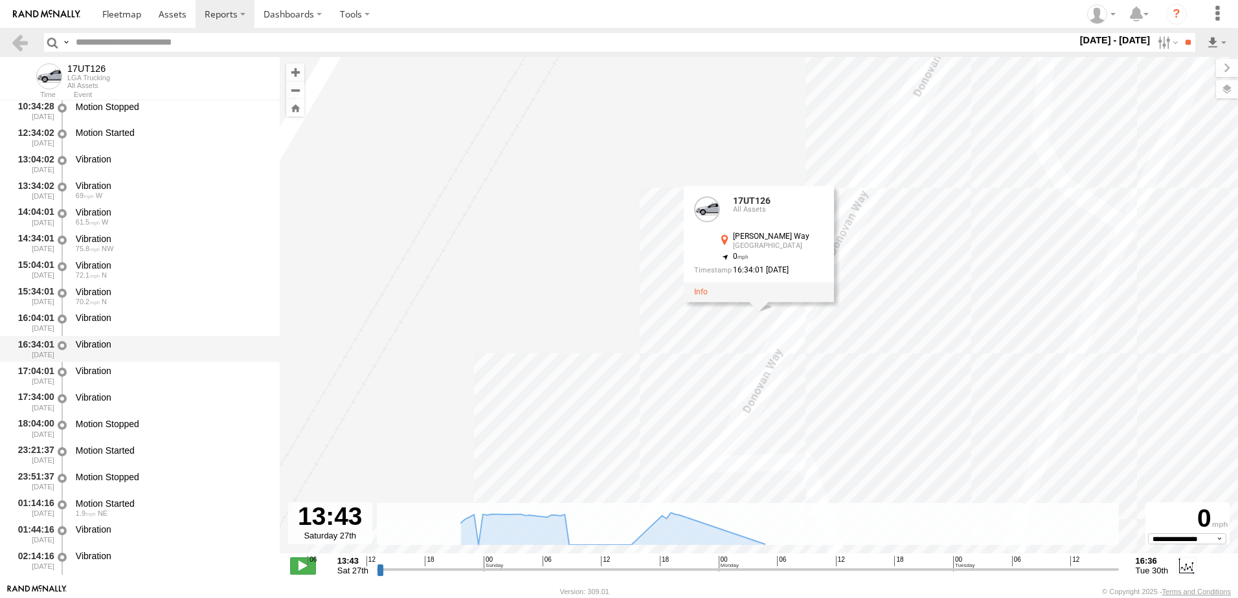
click at [89, 346] on div "Vibration" at bounding box center [172, 345] width 192 height 12
click at [98, 369] on div "Vibration" at bounding box center [172, 371] width 192 height 12
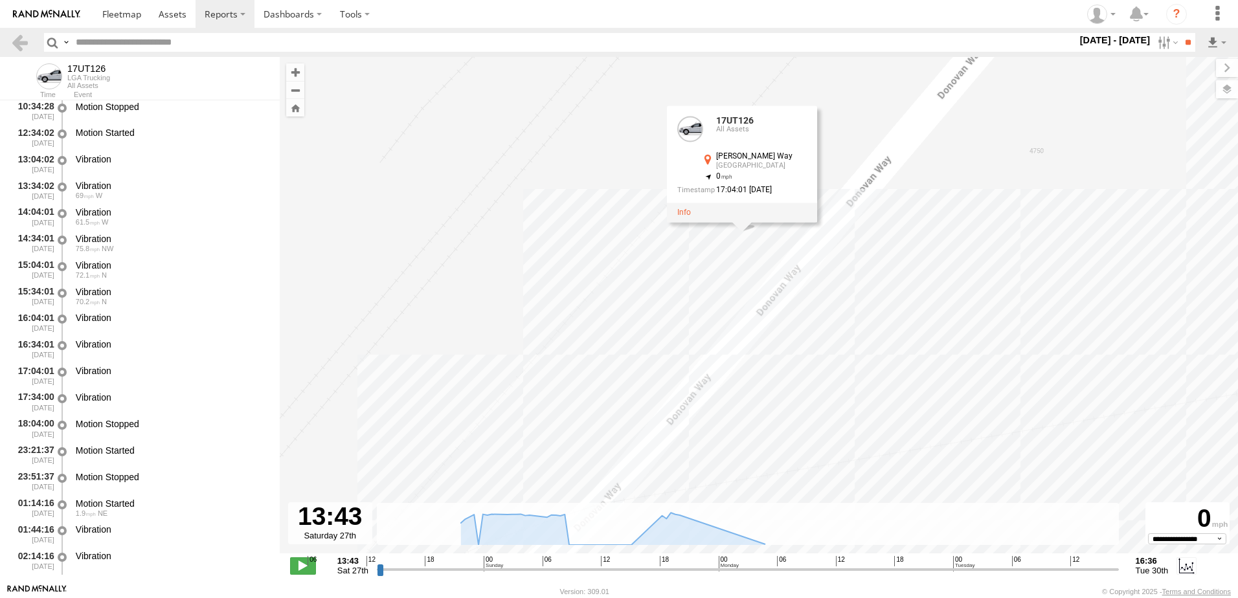
drag, startPoint x: 617, startPoint y: 374, endPoint x: 600, endPoint y: 285, distance: 91.1
click at [600, 285] on div "17UT126 17UT126 All Assets [PERSON_NAME][GEOGRAPHIC_DATA] 36.24614 , -115.10056…" at bounding box center [759, 312] width 958 height 510
click at [138, 372] on div "Vibration" at bounding box center [172, 371] width 192 height 12
click at [122, 398] on div "Vibration" at bounding box center [172, 398] width 192 height 12
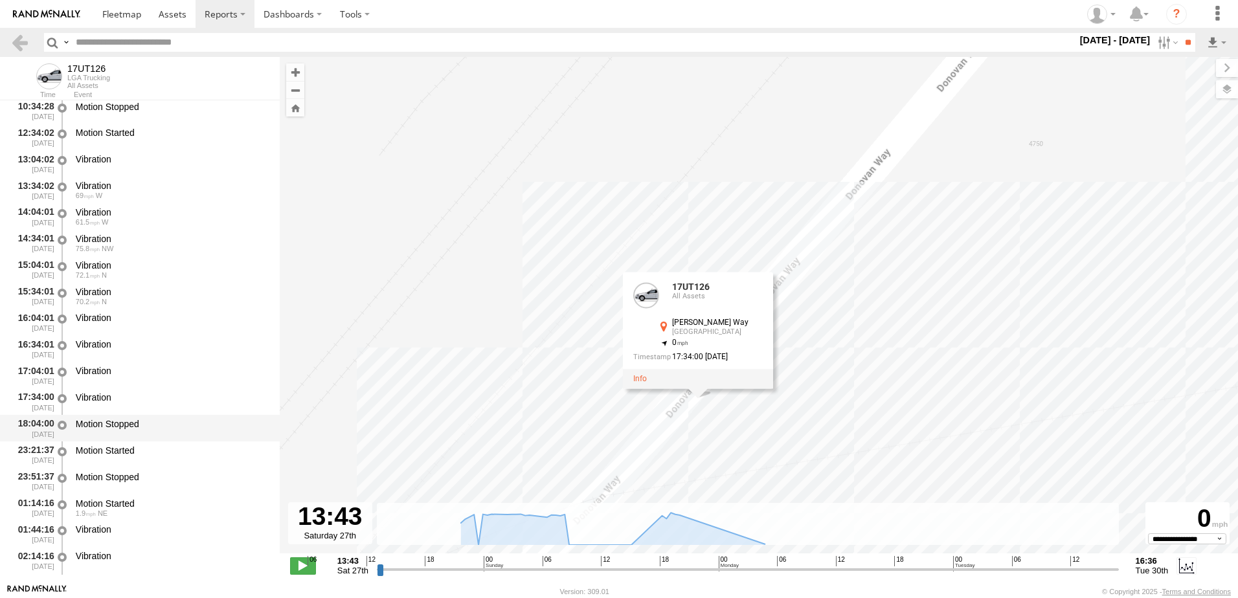
click at [116, 429] on div "Motion Stopped" at bounding box center [172, 424] width 192 height 12
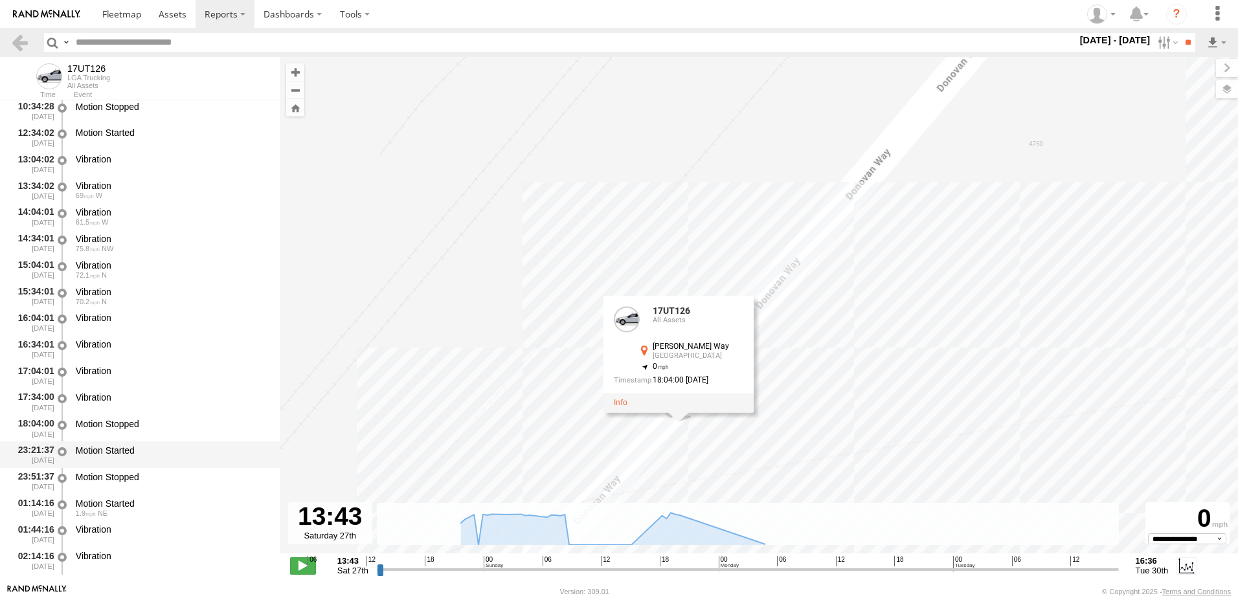
click at [114, 451] on div "Motion Started" at bounding box center [172, 451] width 192 height 12
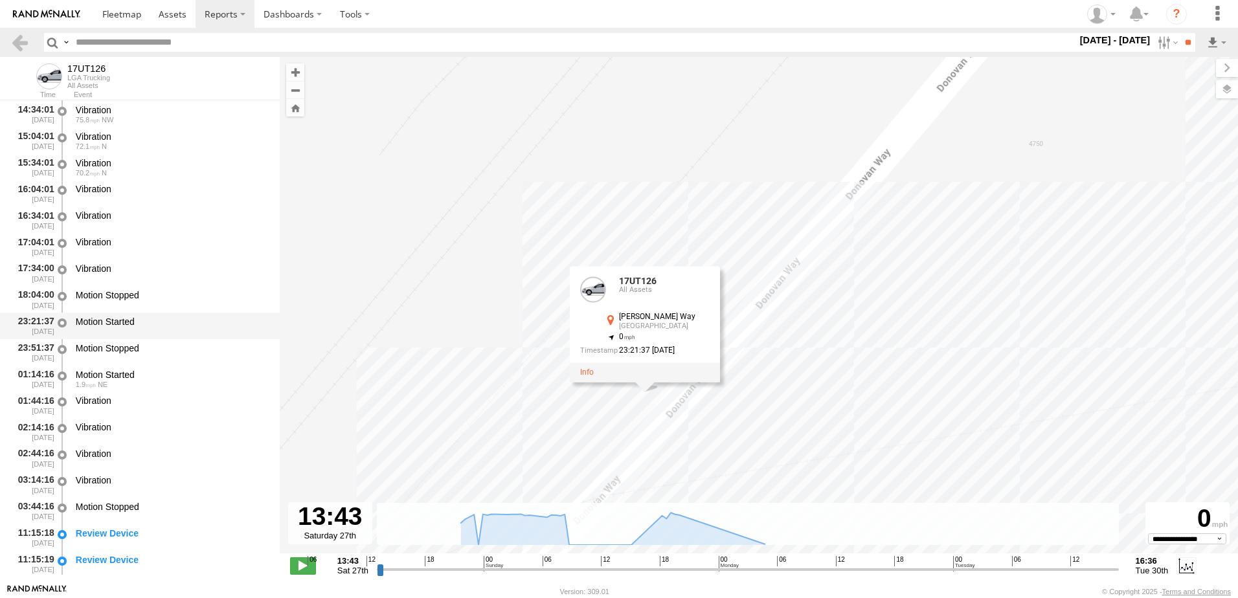
scroll to position [1164, 0]
click at [128, 342] on div "Motion Stopped" at bounding box center [172, 348] width 192 height 12
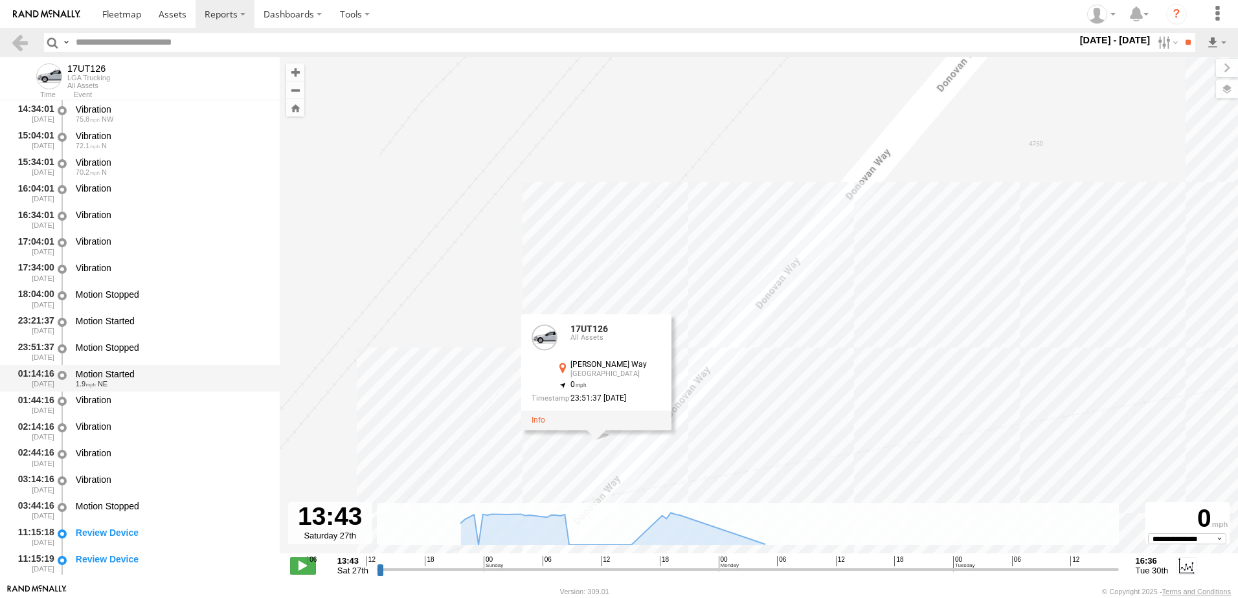
click at [128, 376] on div "Motion Started" at bounding box center [172, 374] width 192 height 12
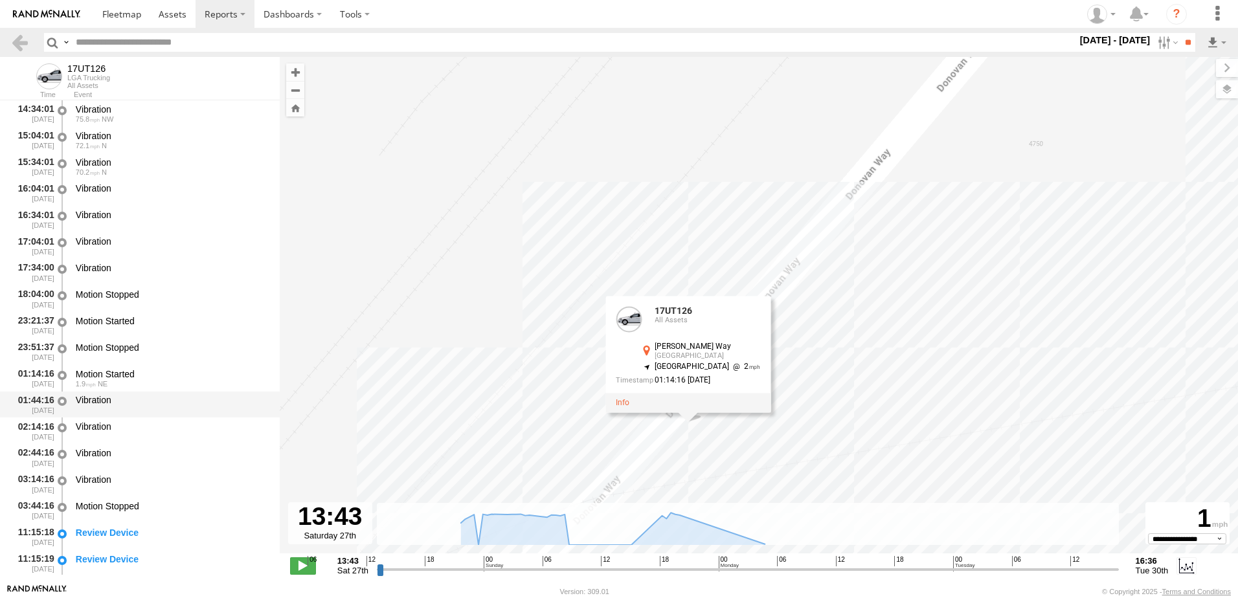
click at [119, 398] on div "Vibration" at bounding box center [172, 400] width 192 height 12
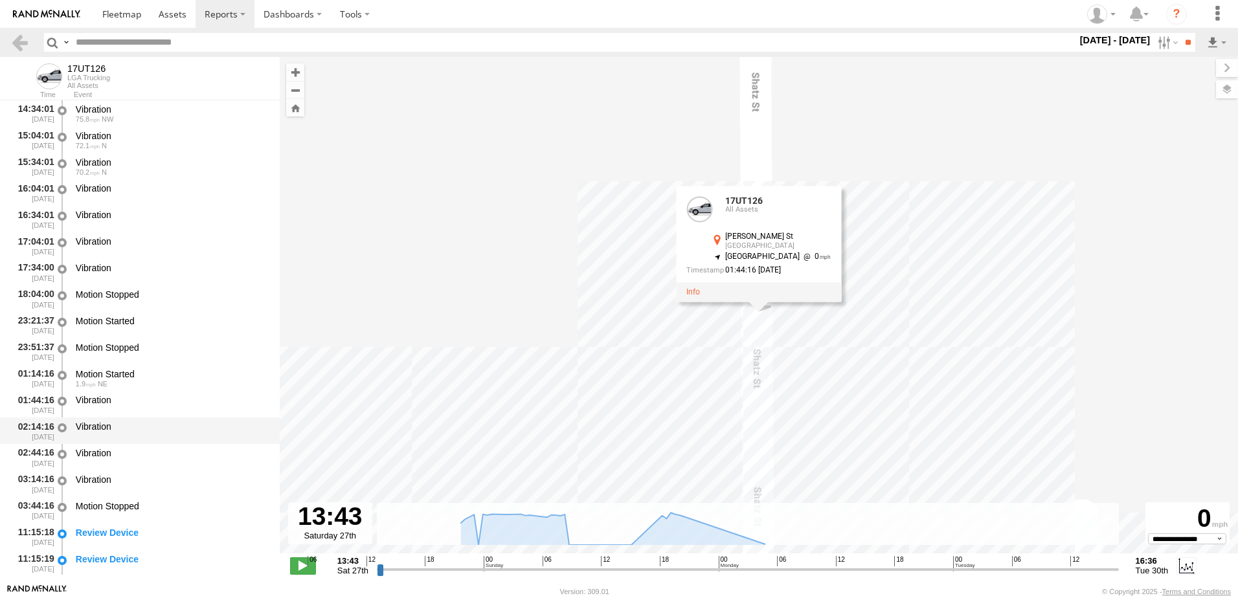
click at [110, 423] on div "Vibration" at bounding box center [172, 427] width 192 height 12
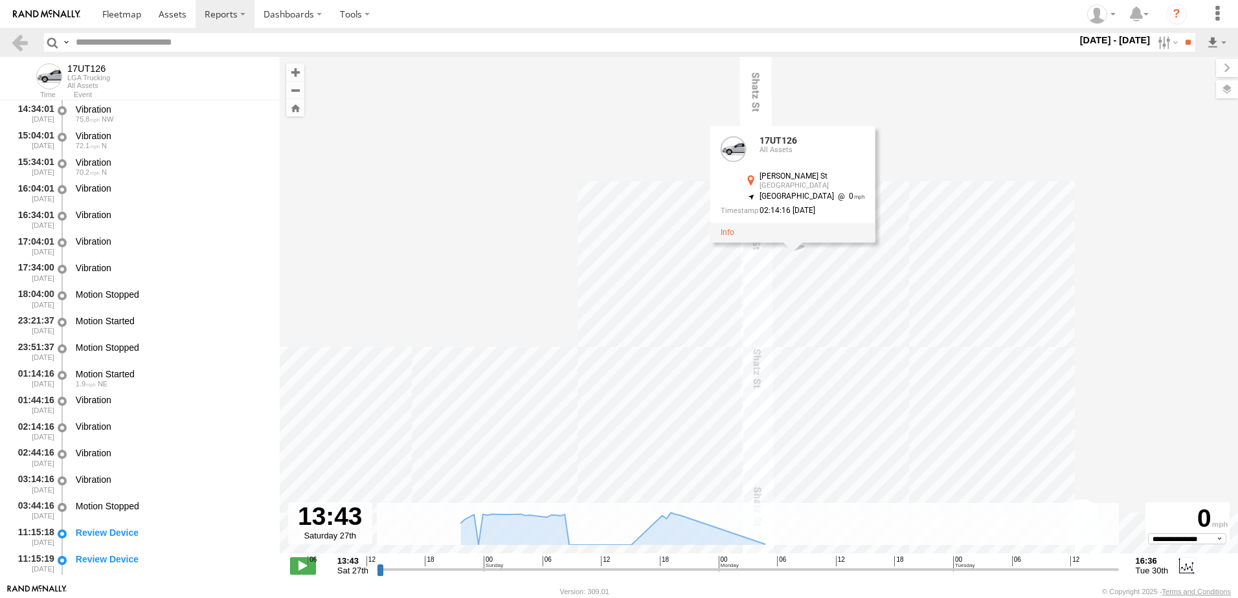
click at [988, 311] on div "17UT126 17UT126 All Assets [PERSON_NAME][GEOGRAPHIC_DATA] 36.26658 , -115.0295 …" at bounding box center [759, 312] width 958 height 510
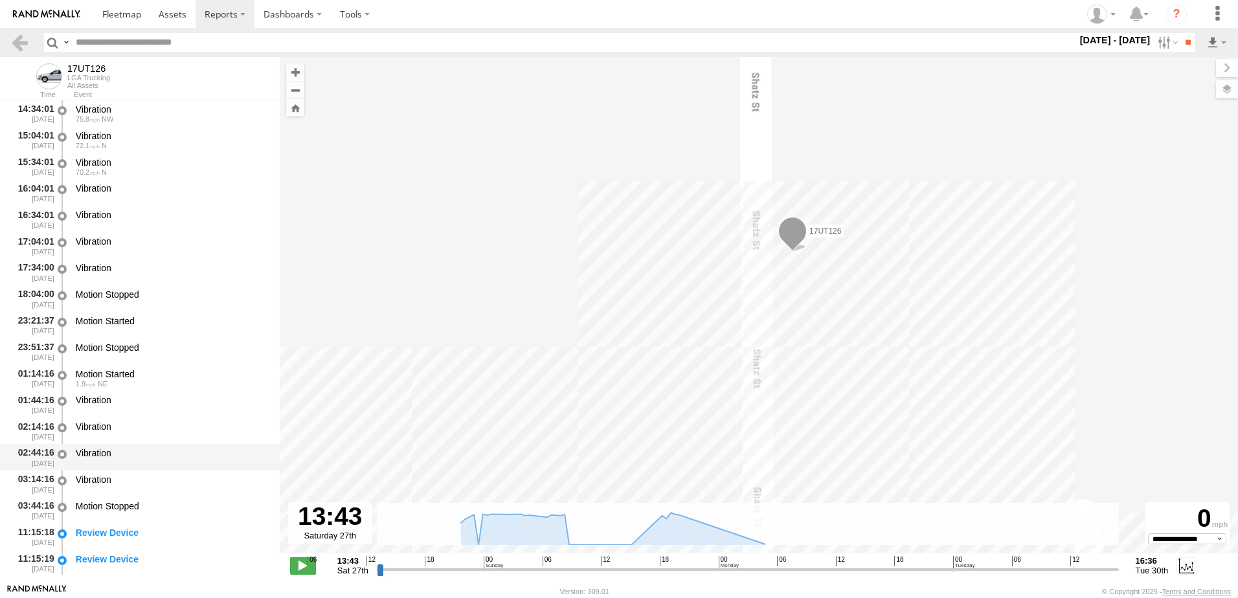
click at [100, 449] on div "Vibration" at bounding box center [172, 453] width 192 height 12
click at [98, 477] on div "Vibration" at bounding box center [172, 480] width 192 height 12
click at [101, 505] on div "Motion Stopped" at bounding box center [172, 507] width 192 height 12
click at [100, 529] on div "Review Device" at bounding box center [172, 533] width 192 height 12
drag, startPoint x: 280, startPoint y: 360, endPoint x: 288, endPoint y: 337, distance: 24.2
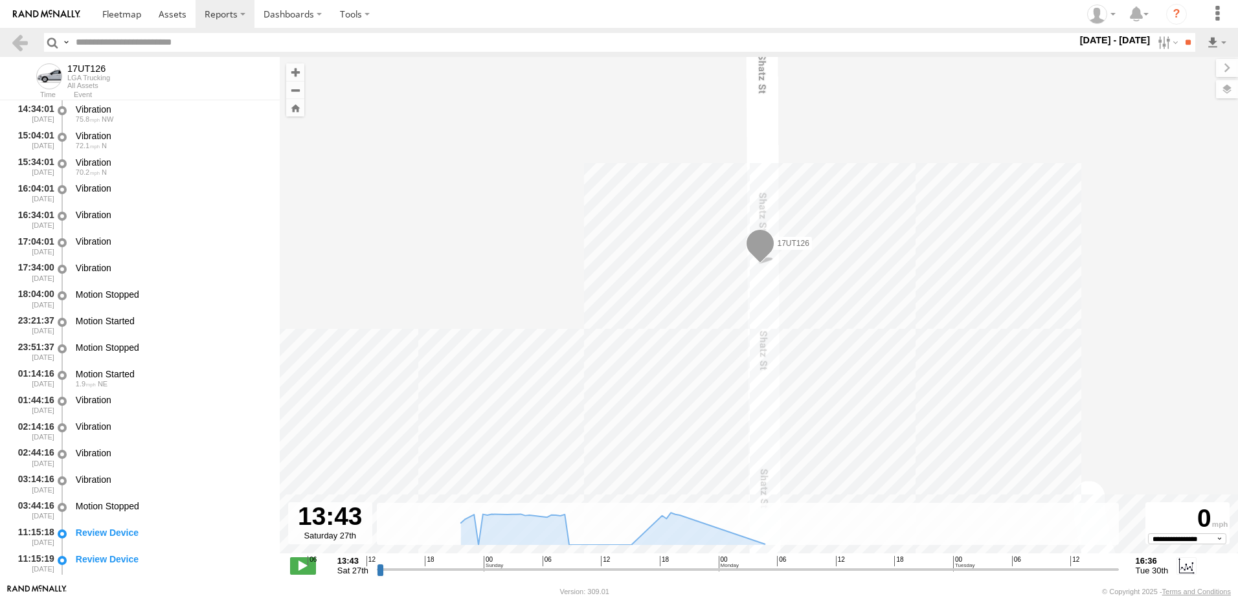
click at [288, 337] on div "17UT126" at bounding box center [759, 312] width 958 height 510
drag, startPoint x: 281, startPoint y: 354, endPoint x: 278, endPoint y: 370, distance: 16.4
click at [278, 379] on main "← Move left → Move right ↑ Move up ↓ Move down + Zoom in - Zoom out Home Jump l…" at bounding box center [619, 320] width 1238 height 527
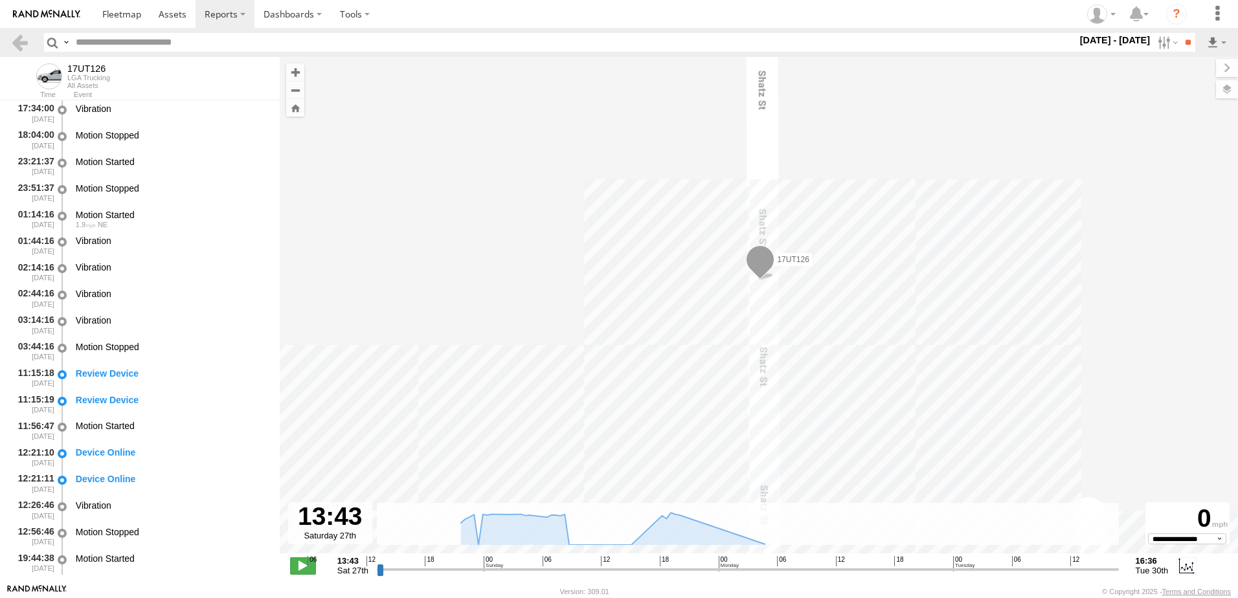
scroll to position [1329, 0]
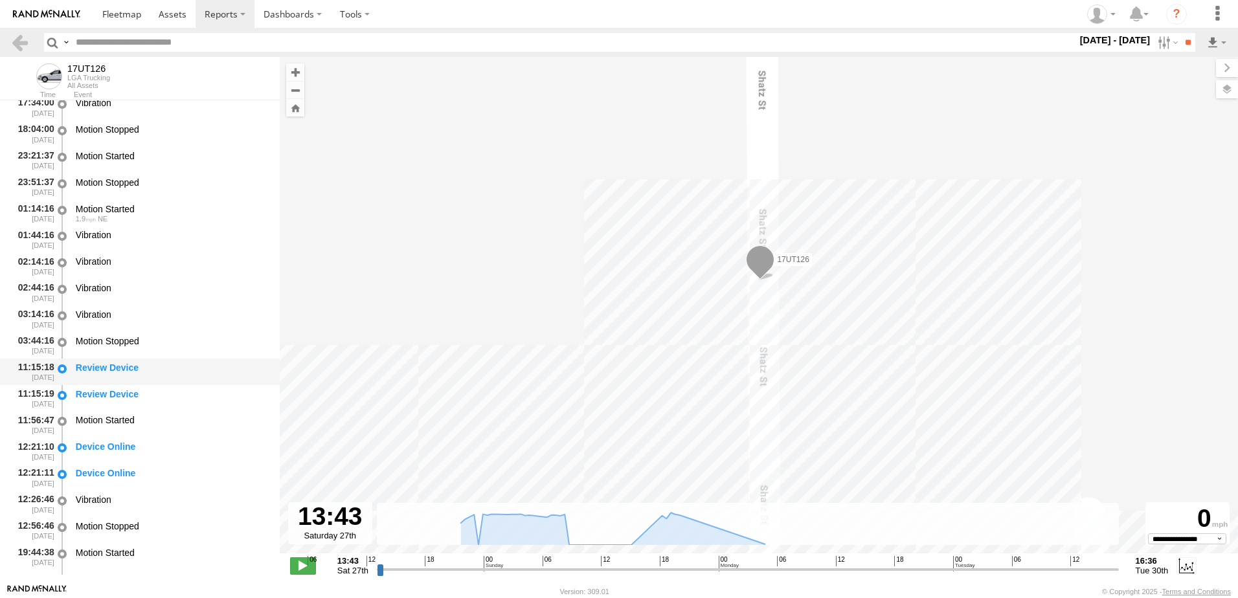
click at [149, 370] on div "Review Device" at bounding box center [172, 368] width 192 height 12
click at [111, 399] on div "Review Device" at bounding box center [172, 395] width 192 height 12
click at [107, 415] on div "Motion Started" at bounding box center [172, 420] width 192 height 12
click at [111, 449] on div "Device Online" at bounding box center [172, 447] width 192 height 12
click at [115, 472] on div "Device Online" at bounding box center [172, 474] width 192 height 12
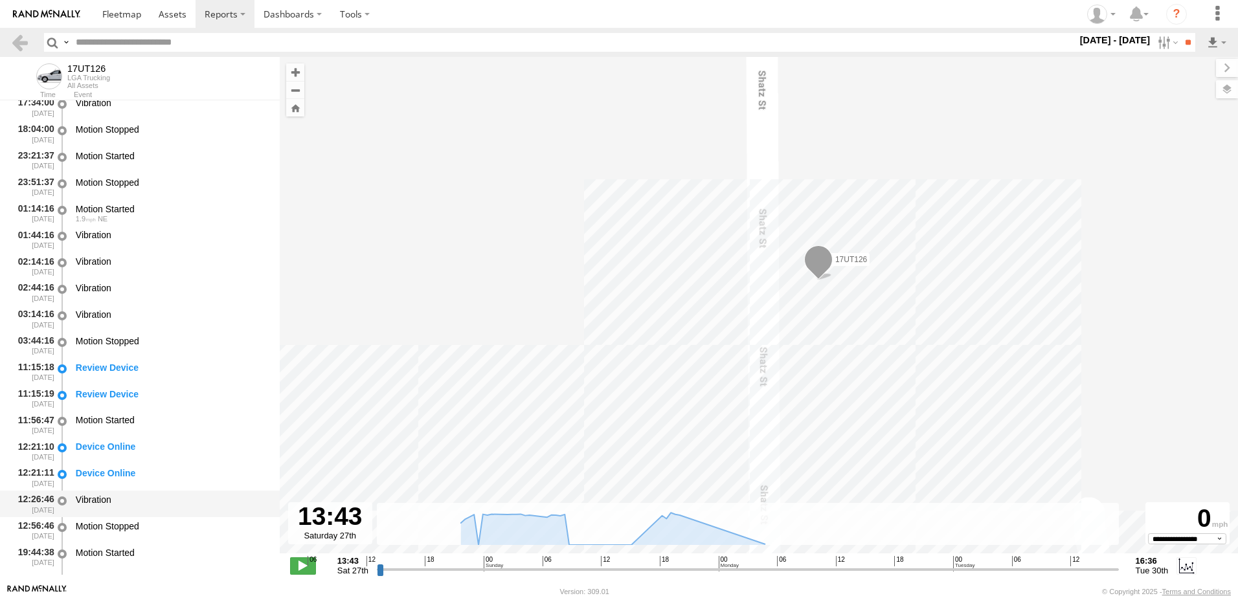
click at [113, 496] on div "Vibration" at bounding box center [172, 500] width 192 height 12
click at [126, 337] on div "Motion Stopped" at bounding box center [172, 341] width 192 height 12
click at [102, 506] on div "Vibration" at bounding box center [172, 500] width 192 height 12
click at [116, 530] on div "Motion Stopped" at bounding box center [172, 527] width 192 height 12
click at [106, 337] on div "Motion Stopped" at bounding box center [172, 341] width 192 height 12
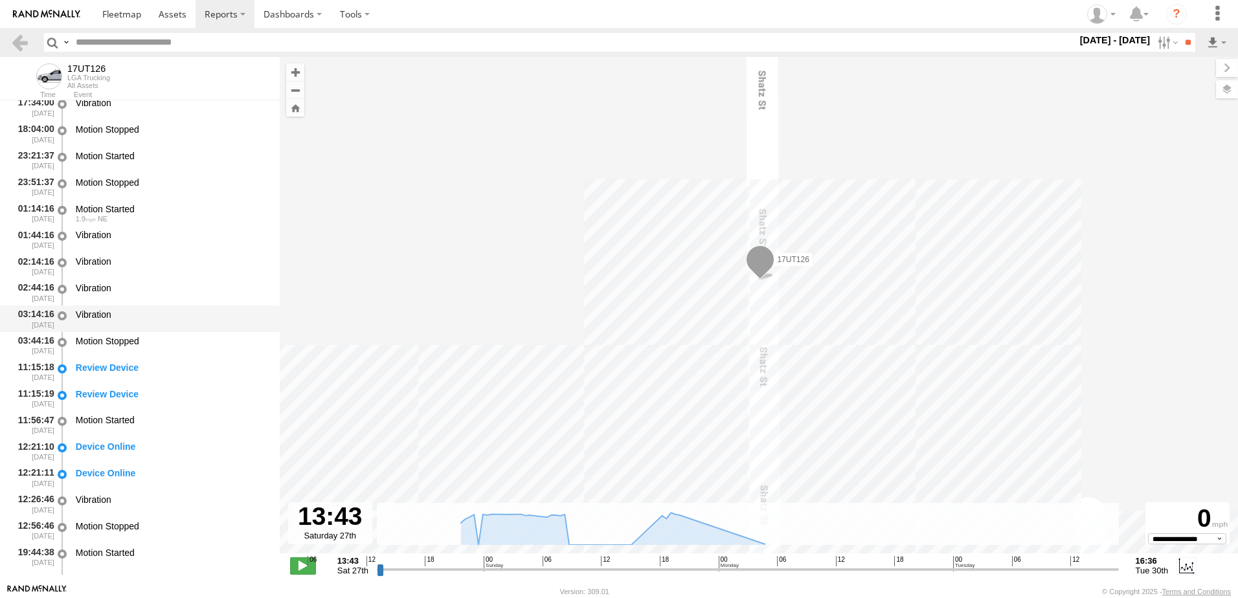
click at [115, 318] on div "Vibration" at bounding box center [172, 315] width 192 height 12
click at [118, 301] on div "Vibration" at bounding box center [172, 292] width 196 height 24
click at [119, 277] on div "Vibration" at bounding box center [172, 266] width 196 height 24
click at [120, 238] on div "Vibration" at bounding box center [172, 235] width 192 height 12
click at [131, 210] on div "Motion Started" at bounding box center [172, 209] width 192 height 12
